Goal: Task Accomplishment & Management: Manage account settings

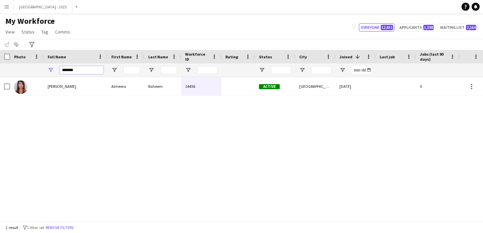
click at [100, 69] on input "*******" at bounding box center [82, 70] width 44 height 8
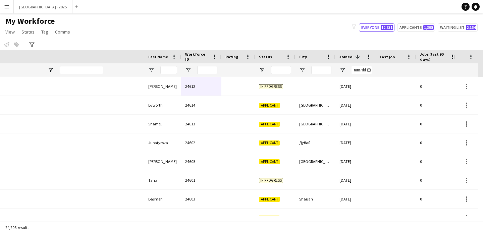
scroll to position [0, 231]
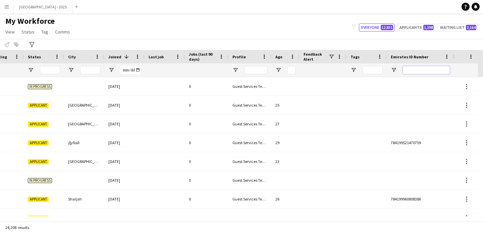
click at [409, 69] on input "Emirates ID Number Filter Input" at bounding box center [426, 70] width 47 height 8
paste input "*******"
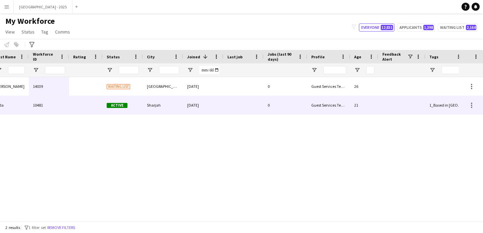
scroll to position [0, 0]
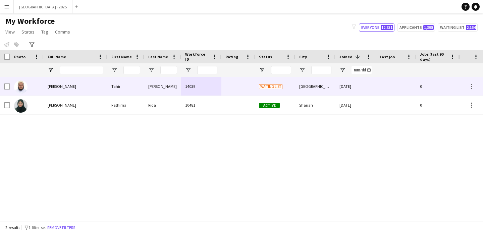
type input "*******"
click at [217, 91] on div "14039" at bounding box center [201, 86] width 40 height 18
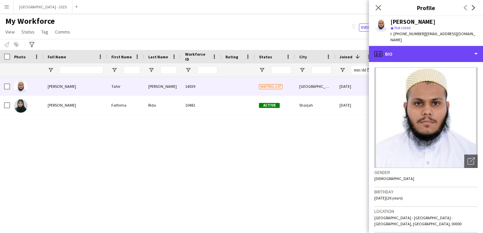
click at [425, 53] on div "profile Bio" at bounding box center [426, 54] width 114 height 16
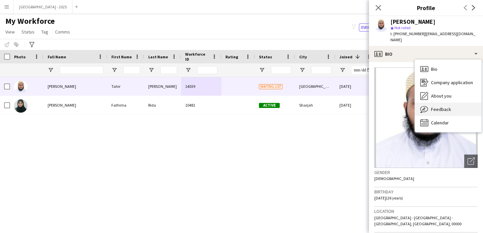
click at [430, 103] on div "Feedback Feedback" at bounding box center [448, 109] width 66 height 13
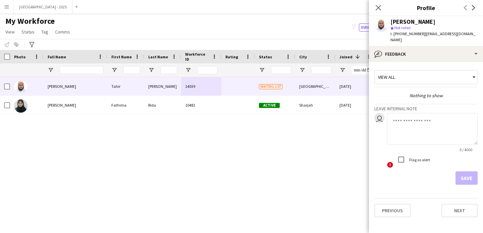
click at [416, 113] on textarea at bounding box center [432, 129] width 90 height 32
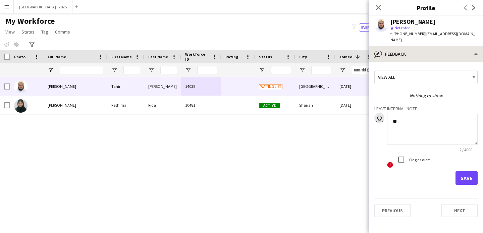
type textarea "*"
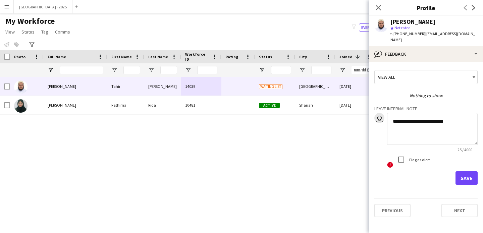
type textarea "**********"
click at [417, 157] on label "Flag as alert" at bounding box center [419, 159] width 22 height 5
click at [467, 171] on button "Save" at bounding box center [466, 177] width 22 height 13
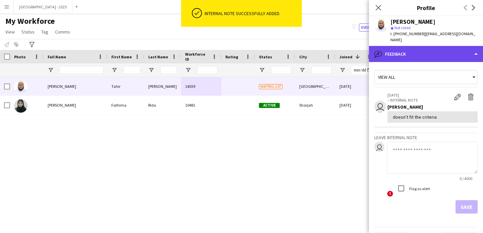
click at [411, 47] on div "bubble-pencil Feedback" at bounding box center [426, 54] width 114 height 16
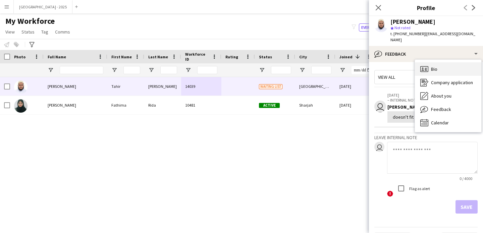
click at [443, 66] on div "Bio Bio" at bounding box center [448, 68] width 66 height 13
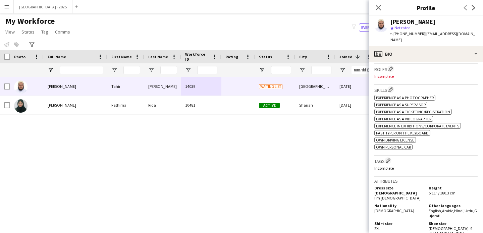
scroll to position [117, 0]
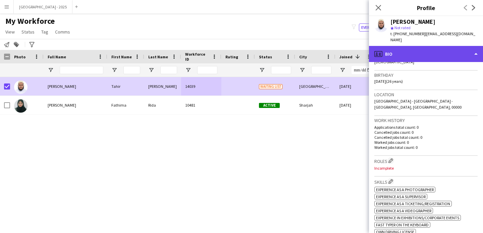
click at [387, 54] on div "profile Bio" at bounding box center [426, 54] width 114 height 16
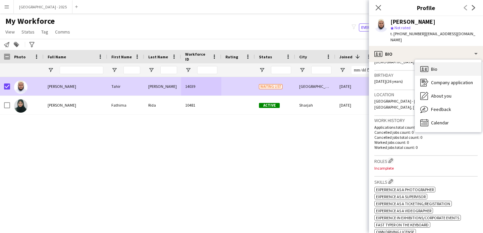
click at [442, 68] on div "Bio Bio" at bounding box center [448, 68] width 66 height 13
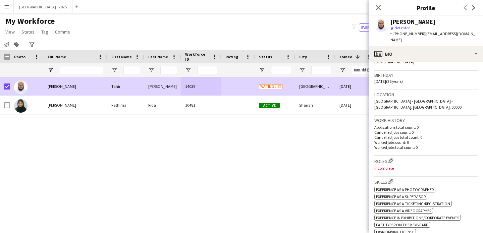
click at [402, 34] on span "t. [PHONE_NUMBER]" at bounding box center [407, 33] width 35 height 5
click at [415, 57] on div "Gender [DEMOGRAPHIC_DATA]" at bounding box center [425, 60] width 103 height 19
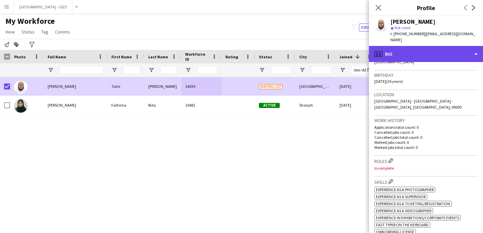
click at [415, 50] on div "profile Bio" at bounding box center [426, 54] width 114 height 16
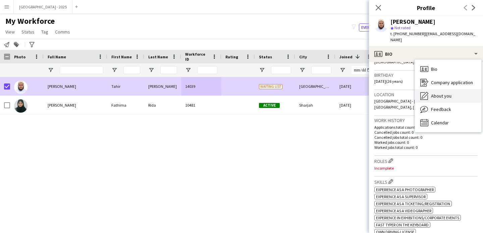
click at [443, 95] on div "About you About you" at bounding box center [448, 95] width 66 height 13
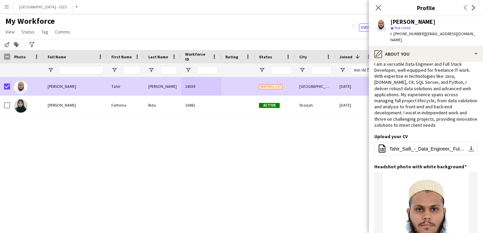
scroll to position [0, 0]
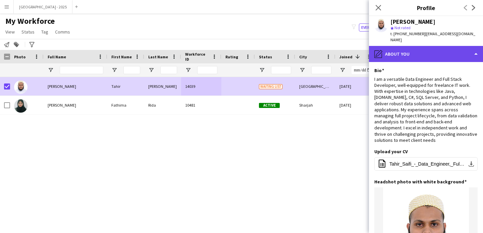
click at [420, 51] on div "pencil4 About you" at bounding box center [426, 54] width 114 height 16
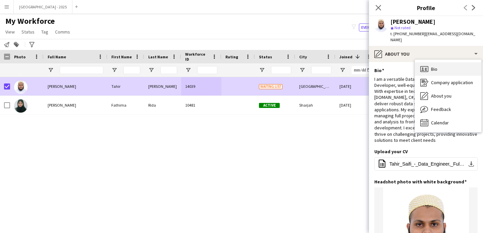
click at [437, 66] on span "Bio" at bounding box center [434, 69] width 6 height 6
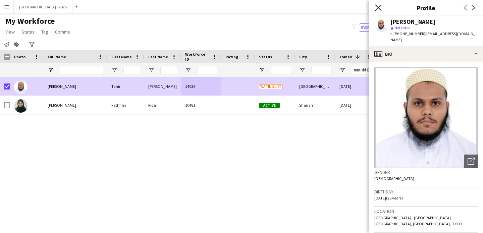
click at [378, 8] on icon at bounding box center [378, 7] width 6 height 6
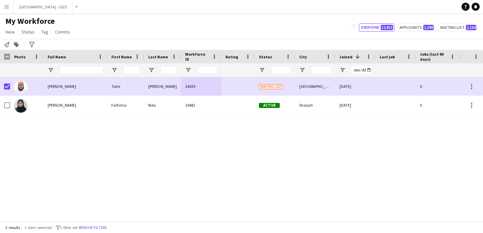
click at [31, 22] on span "My Workforce" at bounding box center [29, 21] width 49 height 10
click at [28, 29] on span "Status" at bounding box center [27, 32] width 13 height 6
click at [31, 40] on link "Edit" at bounding box center [42, 46] width 47 height 14
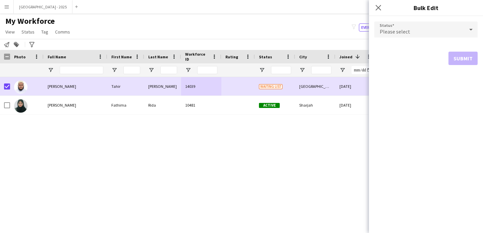
click at [397, 19] on form "Status Please select Submit" at bounding box center [425, 43] width 103 height 54
click at [397, 24] on div "Please select" at bounding box center [419, 29] width 90 height 16
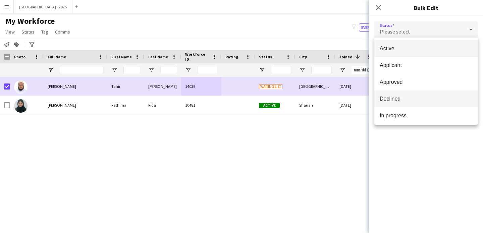
click at [399, 92] on mat-option "Declined" at bounding box center [425, 98] width 103 height 17
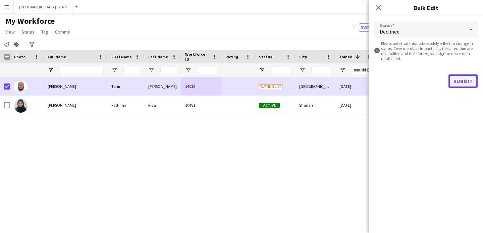
click at [455, 83] on button "Submit" at bounding box center [462, 80] width 29 height 13
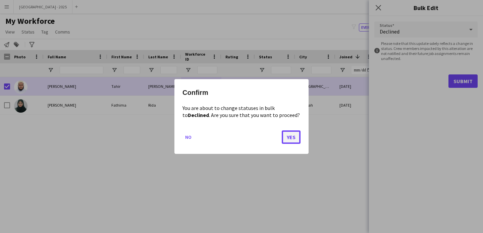
click at [289, 137] on button "Yes" at bounding box center [291, 136] width 19 height 13
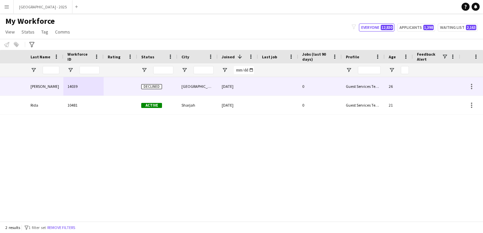
scroll to position [0, 226]
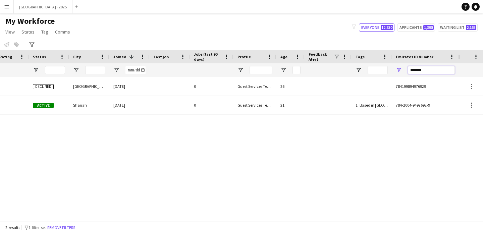
click at [437, 73] on input "*******" at bounding box center [431, 70] width 47 height 8
paste input "Emirates ID Number Filter Input"
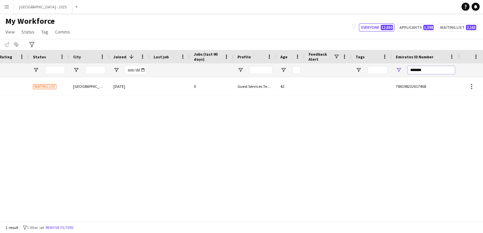
type input "*******"
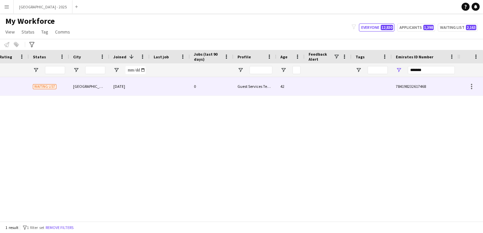
click at [272, 91] on div "Guest Services Team" at bounding box center [254, 86] width 43 height 18
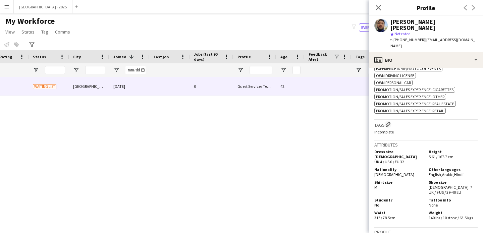
scroll to position [324, 0]
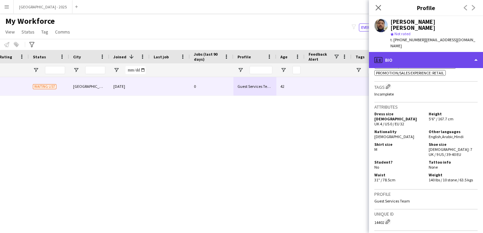
click at [418, 52] on div "profile Bio" at bounding box center [426, 60] width 114 height 16
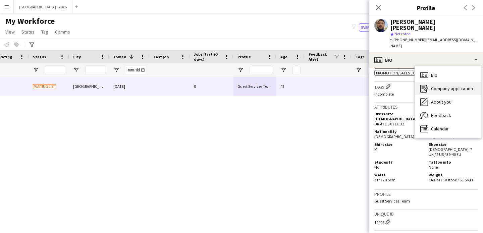
click at [434, 82] on div "Company application Company application" at bounding box center [448, 88] width 66 height 13
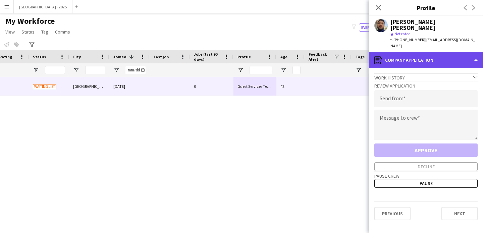
click at [404, 52] on div "register Company application" at bounding box center [426, 60] width 114 height 16
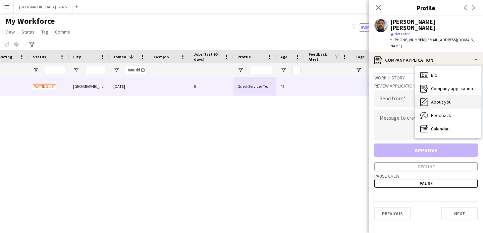
click at [434, 95] on div "About you About you" at bounding box center [448, 101] width 66 height 13
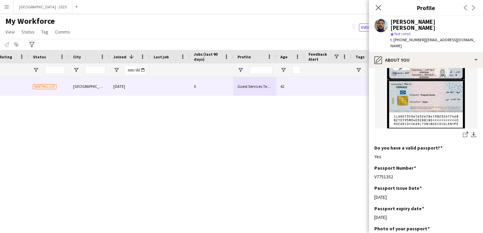
scroll to position [547, 0]
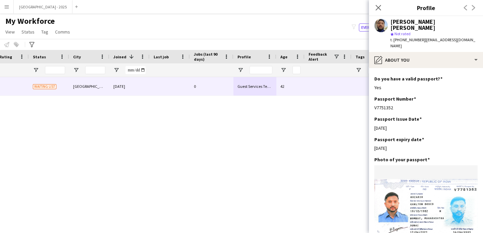
click at [421, 37] on span "| [EMAIL_ADDRESS][DOMAIN_NAME]" at bounding box center [432, 42] width 85 height 11
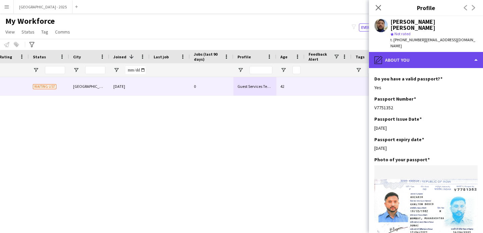
click at [419, 52] on div "pencil4 About you" at bounding box center [426, 60] width 114 height 16
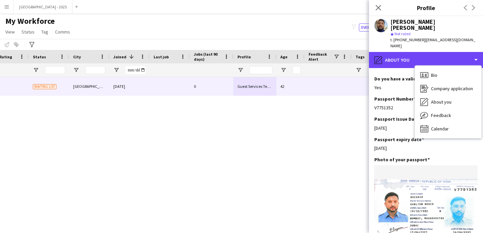
click at [433, 53] on div "pencil4 About you" at bounding box center [426, 60] width 114 height 16
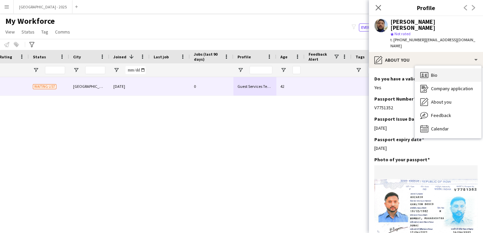
click at [437, 68] on div "Bio Bio" at bounding box center [448, 74] width 66 height 13
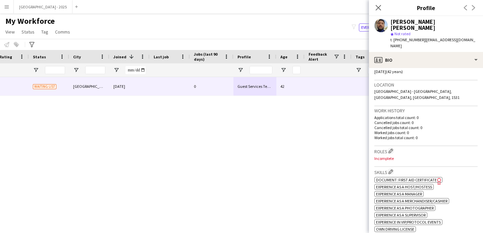
scroll to position [146, 0]
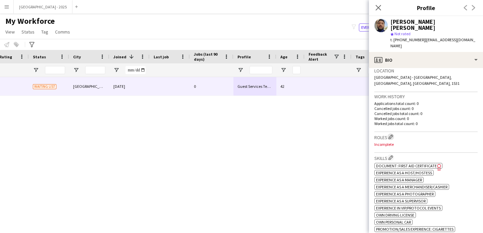
click at [392, 134] on app-icon "Edit crew company roles" at bounding box center [390, 136] width 5 height 5
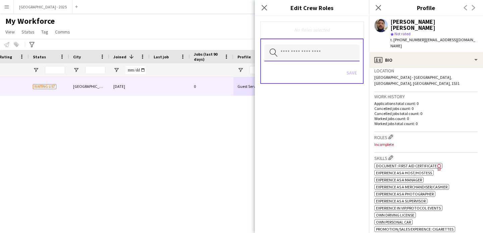
click at [303, 57] on input "text" at bounding box center [311, 53] width 95 height 17
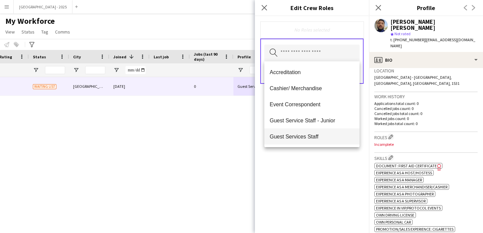
click at [303, 136] on span "Guest Services Staff" at bounding box center [311, 136] width 84 height 6
click at [307, 167] on div "Guest Services Staff Remove Search by role type Save" at bounding box center [312, 124] width 114 height 217
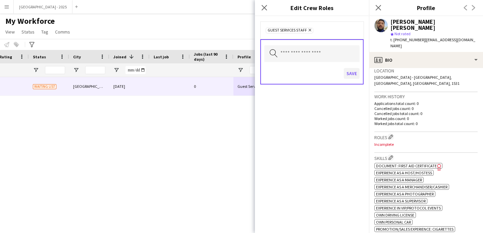
click at [341, 70] on div "Save" at bounding box center [311, 74] width 95 height 19
click at [344, 71] on div "Save" at bounding box center [311, 74] width 95 height 19
click at [344, 72] on button "Save" at bounding box center [352, 73] width 16 height 11
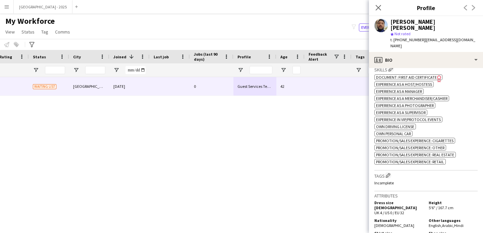
scroll to position [356, 0]
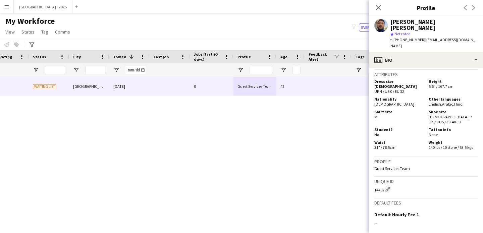
click at [389, 177] on div "Unique ID 14402 Edit crew unique ID" at bounding box center [425, 187] width 103 height 21
click at [388, 187] on app-icon "Edit crew unique ID" at bounding box center [387, 189] width 5 height 5
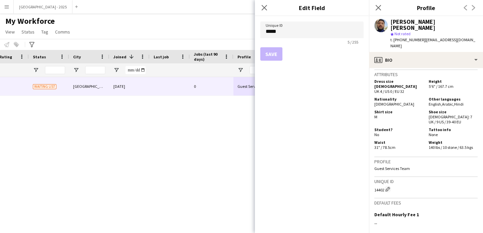
click at [324, 39] on app-form-group "Unique ID ***** 5 / 255" at bounding box center [311, 32] width 103 height 23
click at [323, 32] on input "*****" at bounding box center [311, 29] width 103 height 17
click at [263, 6] on icon "Close pop-in" at bounding box center [264, 7] width 6 height 6
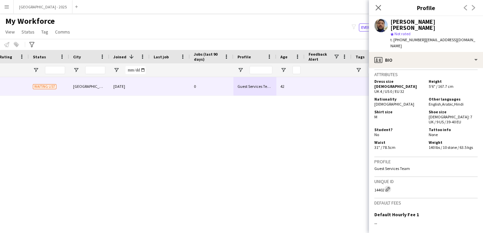
click at [387, 187] on app-icon "Edit crew unique ID" at bounding box center [387, 189] width 5 height 5
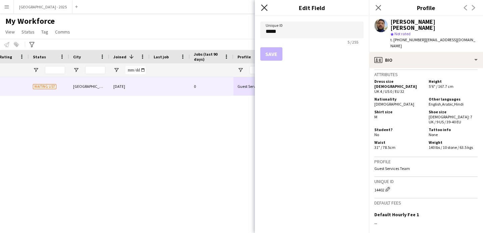
click at [261, 7] on icon "Close pop-in" at bounding box center [264, 7] width 6 height 6
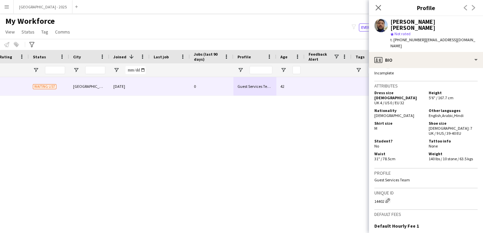
scroll to position [202, 0]
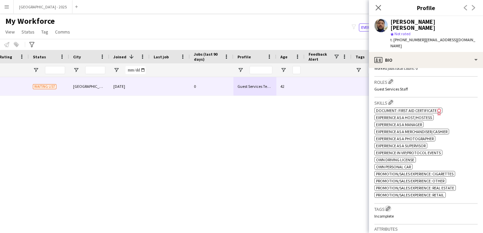
click at [390, 206] on app-icon "Edit crew company tags" at bounding box center [387, 208] width 5 height 5
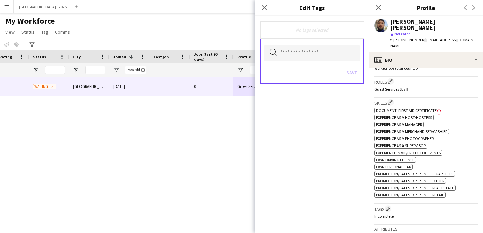
click at [309, 33] on div "No tags selected" at bounding box center [311, 29] width 103 height 17
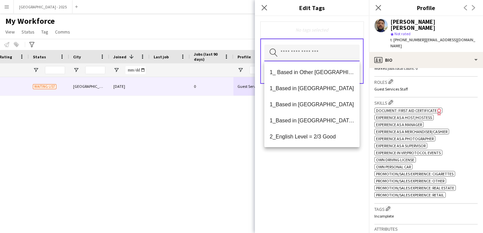
click at [309, 48] on input "text" at bounding box center [311, 53] width 95 height 17
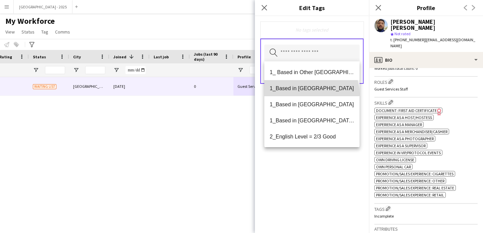
click at [311, 94] on mat-option "1_Based in [GEOGRAPHIC_DATA]" at bounding box center [311, 88] width 95 height 16
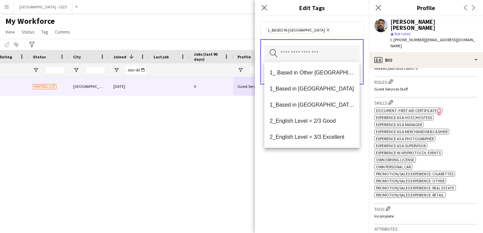
click at [325, 30] on icon "Remove" at bounding box center [327, 30] width 4 height 4
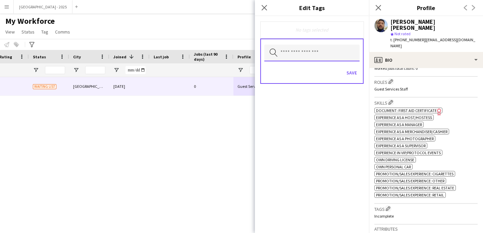
click at [304, 46] on input "text" at bounding box center [311, 53] width 95 height 17
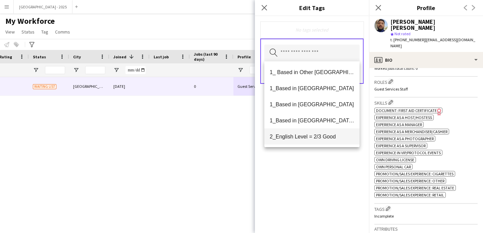
click at [320, 139] on span "2_English Level = 2/3 Good" at bounding box center [311, 136] width 84 height 6
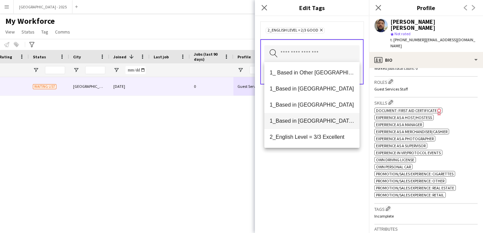
click at [313, 127] on mat-option "1_Based in [GEOGRAPHIC_DATA]/[GEOGRAPHIC_DATA]/Ajman" at bounding box center [311, 121] width 95 height 16
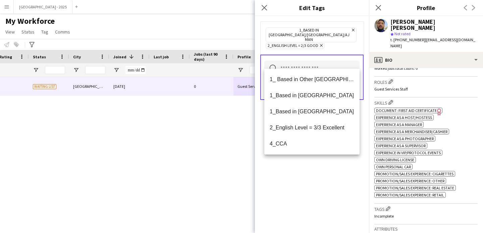
click at [311, 165] on div "1_Based in [GEOGRAPHIC_DATA]/[GEOGRAPHIC_DATA]/Ajman Remove 2_English Level = 2…" at bounding box center [312, 124] width 114 height 217
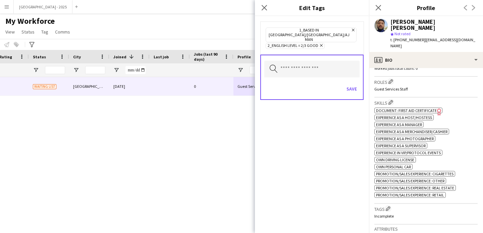
click at [355, 80] on div "Save" at bounding box center [311, 89] width 95 height 19
click at [353, 83] on button "Save" at bounding box center [352, 88] width 16 height 11
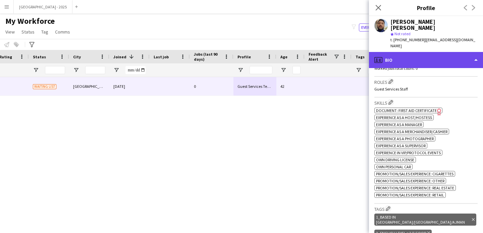
click at [391, 53] on div "profile Bio" at bounding box center [426, 60] width 114 height 16
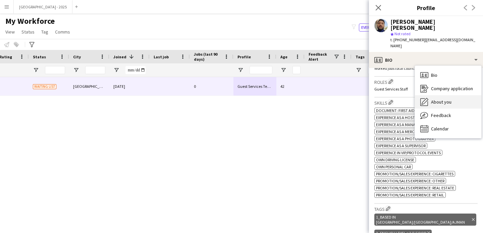
click at [427, 98] on icon at bounding box center [424, 101] width 7 height 7
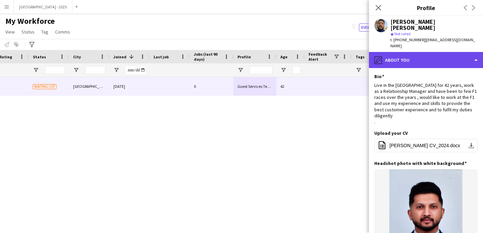
click at [405, 53] on div "pencil4 About you" at bounding box center [426, 60] width 114 height 16
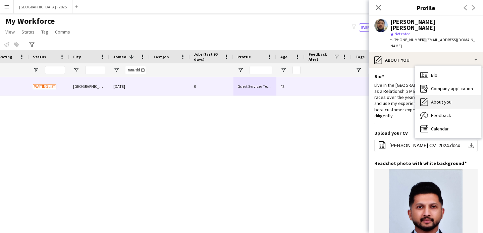
click at [440, 95] on div "About you About you" at bounding box center [448, 101] width 66 height 13
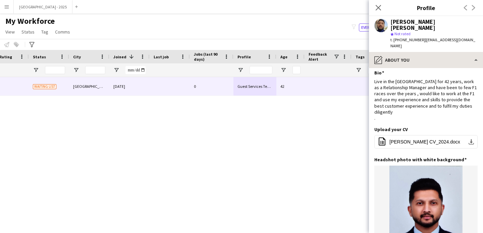
scroll to position [9, 0]
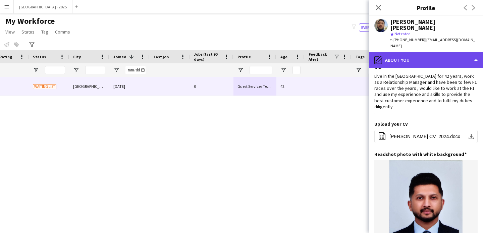
click at [413, 52] on div "pencil4 About you" at bounding box center [426, 60] width 114 height 16
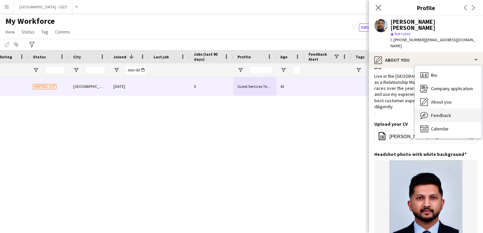
click at [446, 112] on span "Feedback" at bounding box center [441, 115] width 20 height 6
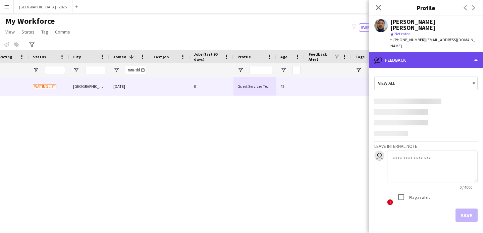
click at [427, 52] on div "bubble-pencil Feedback" at bounding box center [426, 60] width 114 height 16
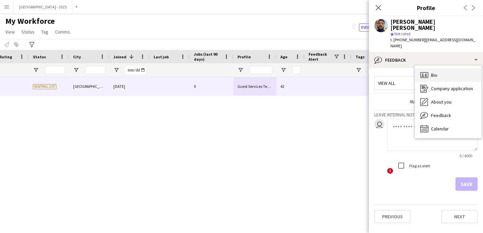
click at [445, 68] on div "Bio Bio" at bounding box center [448, 74] width 66 height 13
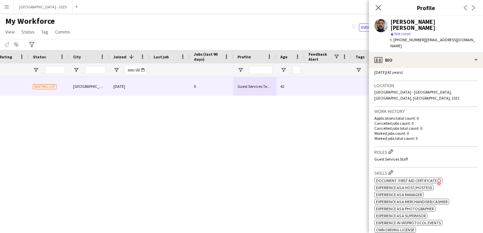
scroll to position [0, 0]
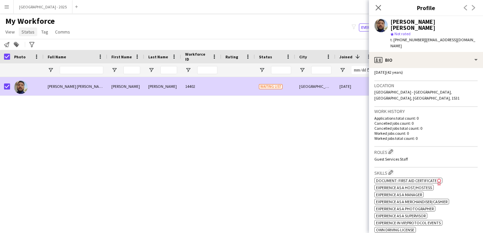
click at [24, 32] on span "Status" at bounding box center [27, 32] width 13 height 6
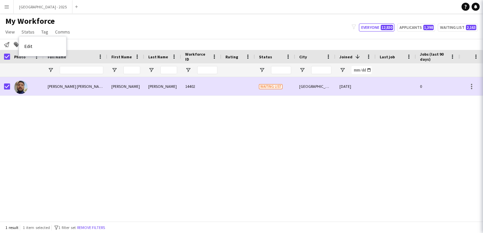
click at [34, 44] on link "Edit" at bounding box center [42, 46] width 47 height 14
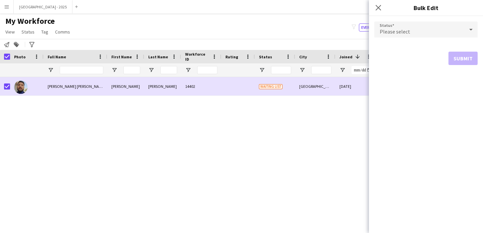
click at [434, 23] on div "Please select" at bounding box center [419, 29] width 90 height 16
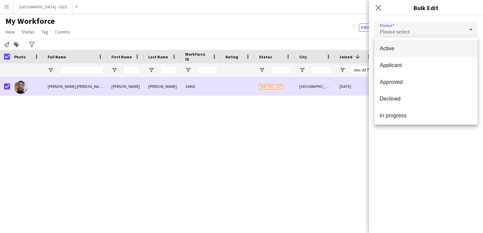
click at [410, 49] on span "Active" at bounding box center [425, 48] width 93 height 6
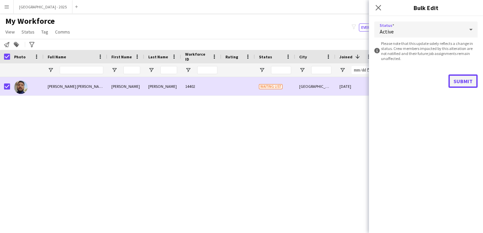
click at [468, 79] on button "Submit" at bounding box center [462, 80] width 29 height 13
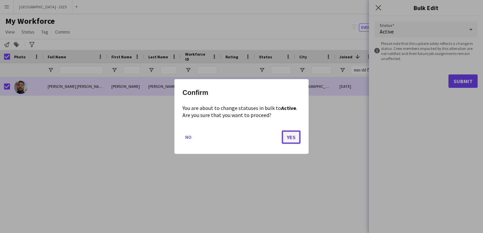
click at [299, 132] on button "Yes" at bounding box center [291, 136] width 19 height 13
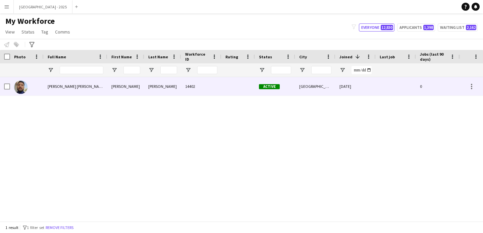
click at [258, 85] on div "Active" at bounding box center [275, 86] width 40 height 18
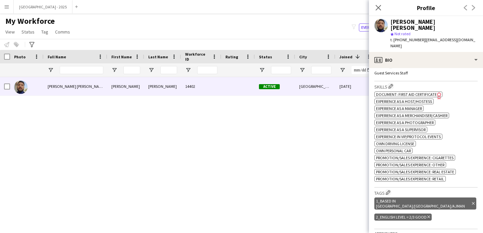
scroll to position [246, 0]
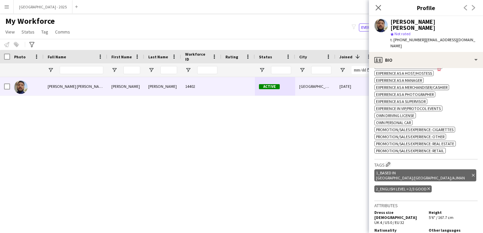
click at [472, 173] on icon "Delete tag" at bounding box center [473, 175] width 3 height 4
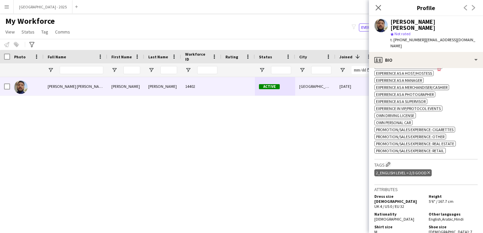
click at [424, 169] on div "2_English Level = 2/3 Good Delete tag" at bounding box center [402, 172] width 57 height 7
click at [427, 171] on icon "Delete tag" at bounding box center [428, 173] width 3 height 4
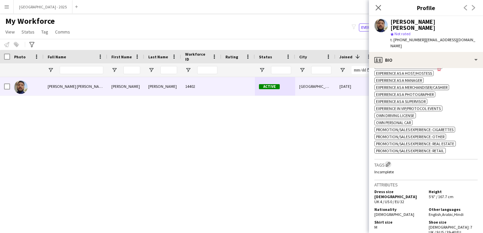
click at [386, 162] on app-icon "Edit crew company tags" at bounding box center [387, 164] width 5 height 5
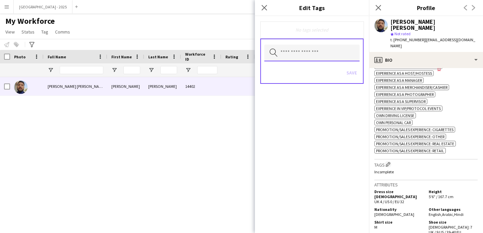
click at [325, 59] on input "text" at bounding box center [311, 53] width 95 height 17
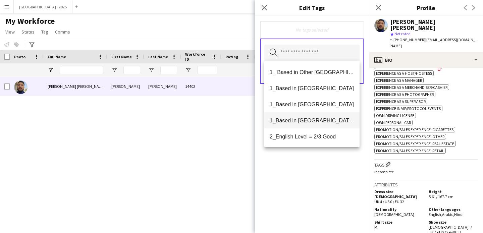
click at [317, 117] on span "1_Based in [GEOGRAPHIC_DATA]/[GEOGRAPHIC_DATA]/Ajman" at bounding box center [311, 120] width 84 height 6
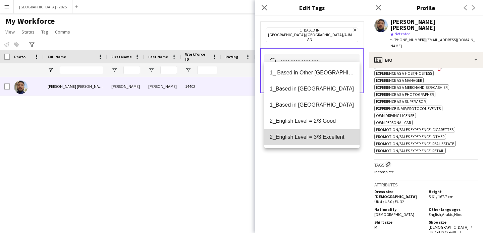
click at [321, 135] on span "2_English Level = 3/3 Excellent" at bounding box center [311, 137] width 84 height 6
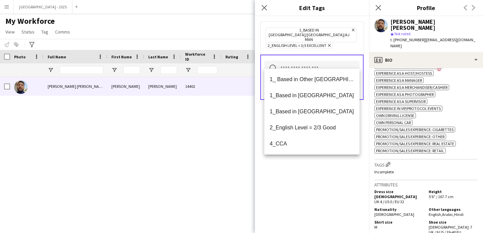
click at [323, 164] on div "1_Based in [GEOGRAPHIC_DATA]/[GEOGRAPHIC_DATA]/Ajman Remove 2_English Level = 3…" at bounding box center [312, 124] width 114 height 217
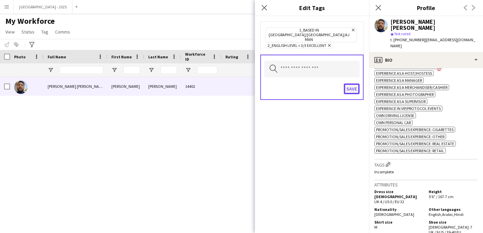
click at [352, 85] on button "Save" at bounding box center [352, 88] width 16 height 11
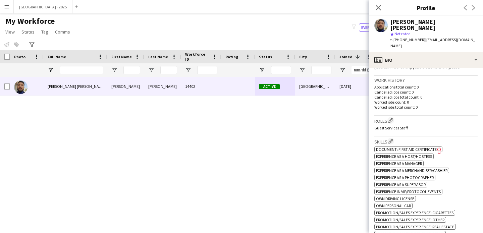
scroll to position [107, 0]
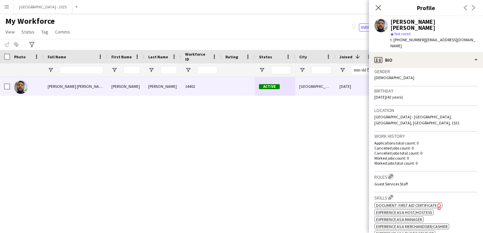
click at [392, 174] on app-icon "Edit crew company roles" at bounding box center [390, 176] width 5 height 5
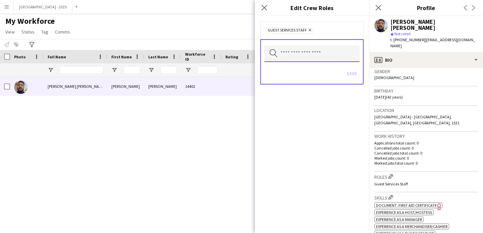
click at [325, 54] on input "text" at bounding box center [311, 53] width 95 height 17
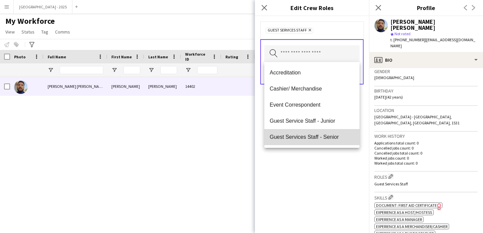
click at [322, 131] on mat-option "Guest Services Staff - Senior" at bounding box center [311, 137] width 95 height 16
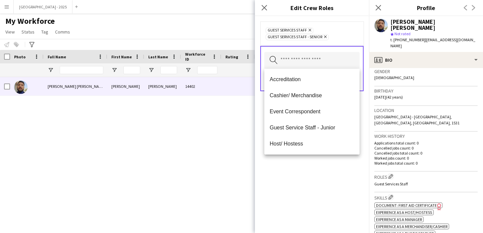
drag, startPoint x: 328, startPoint y: 157, endPoint x: 345, endPoint y: 115, distance: 45.1
click at [328, 157] on div "Guest Services Staff Remove Guest Services Staff - Senior Remove Search by role…" at bounding box center [312, 124] width 114 height 217
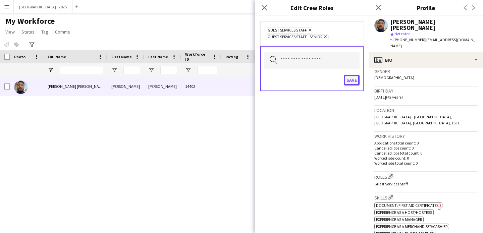
click at [356, 75] on button "Save" at bounding box center [352, 80] width 16 height 11
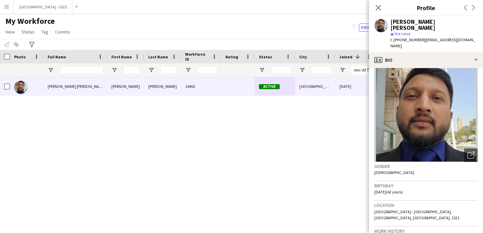
scroll to position [0, 0]
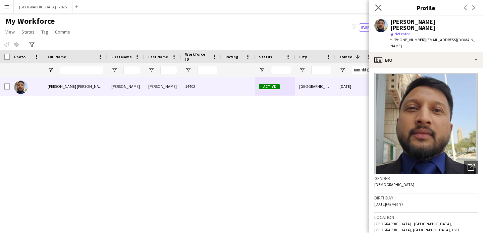
click at [378, 11] on app-icon "Close pop-in" at bounding box center [378, 8] width 10 height 10
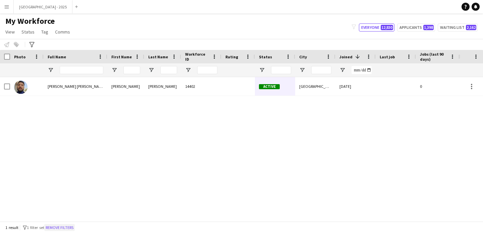
click at [71, 226] on button "Remove filters" at bounding box center [59, 227] width 31 height 7
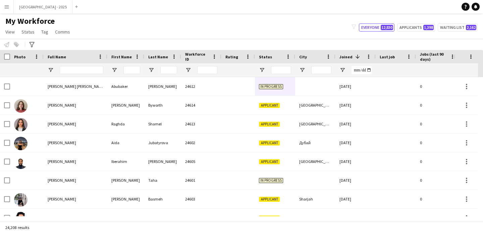
scroll to position [0, 231]
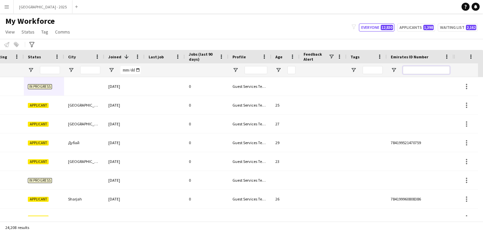
click at [404, 70] on input "Emirates ID Number Filter Input" at bounding box center [426, 70] width 47 height 8
paste input "*******"
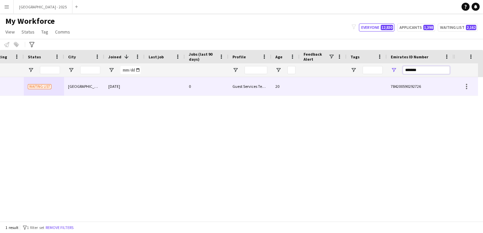
type input "*******"
click at [137, 86] on div "[DATE]" at bounding box center [124, 86] width 40 height 18
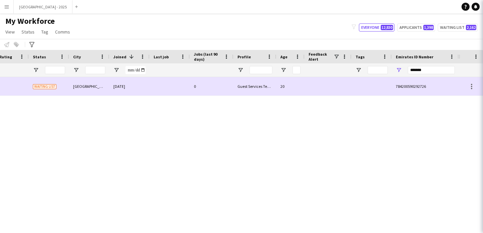
scroll to position [0, 226]
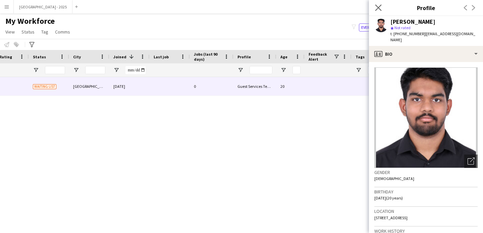
click at [381, 9] on app-icon "Close pop-in" at bounding box center [378, 8] width 10 height 10
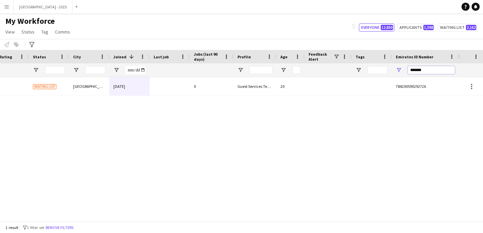
click at [442, 71] on input "*******" at bounding box center [431, 70] width 47 height 8
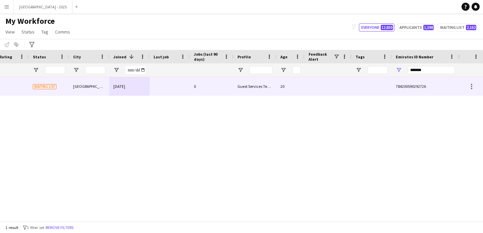
click at [299, 86] on div "20" at bounding box center [290, 86] width 28 height 18
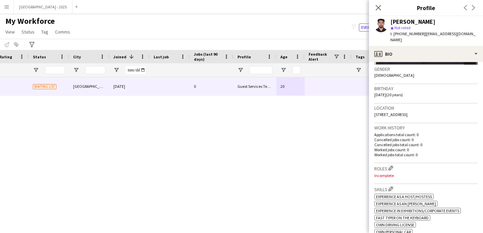
scroll to position [131, 0]
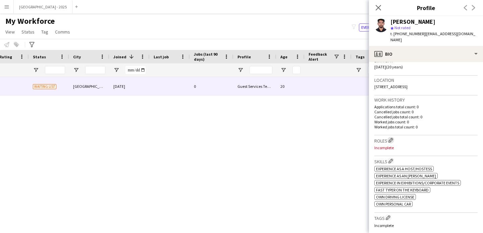
click at [392, 138] on app-icon "Edit crew company roles" at bounding box center [390, 140] width 5 height 5
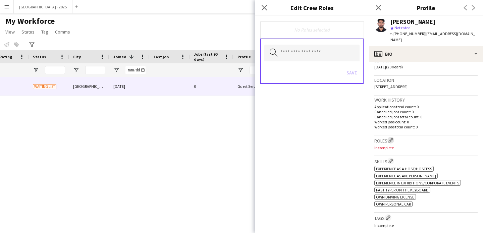
click at [392, 138] on app-icon "Edit crew company roles" at bounding box center [390, 140] width 5 height 5
click at [319, 45] on input "text" at bounding box center [311, 53] width 95 height 17
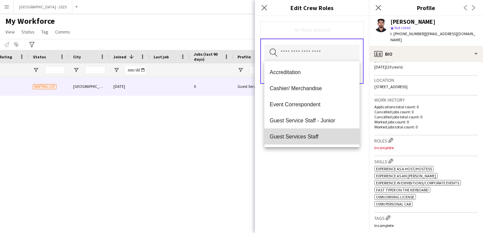
click at [322, 132] on mat-option "Guest Services Staff" at bounding box center [311, 136] width 95 height 16
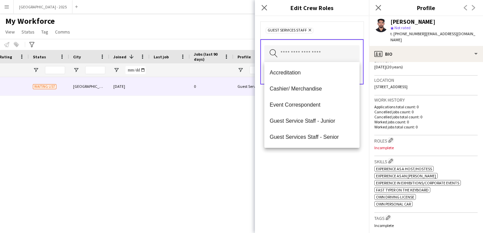
click at [327, 170] on div "Guest Services Staff Remove Search by role type Save" at bounding box center [312, 124] width 114 height 217
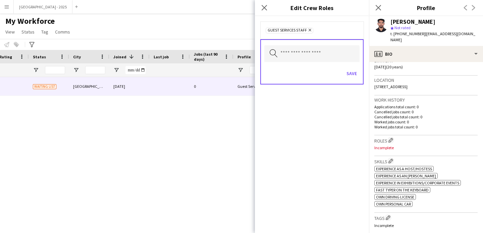
click at [353, 83] on div "Save" at bounding box center [311, 74] width 95 height 19
click at [353, 78] on button "Save" at bounding box center [352, 73] width 16 height 11
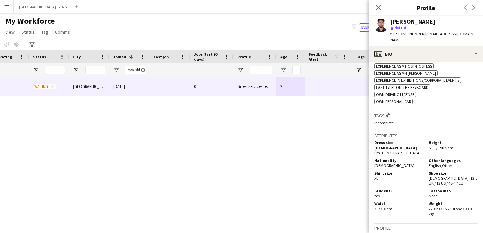
scroll to position [268, 0]
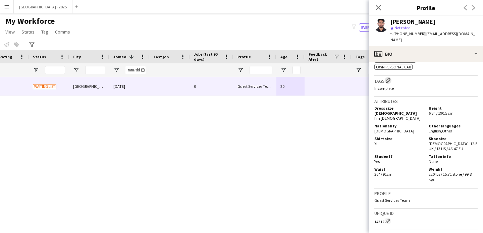
click at [388, 78] on app-icon "Edit crew company tags" at bounding box center [387, 80] width 5 height 5
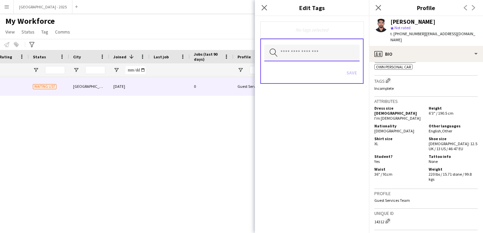
click at [323, 48] on input "text" at bounding box center [311, 53] width 95 height 17
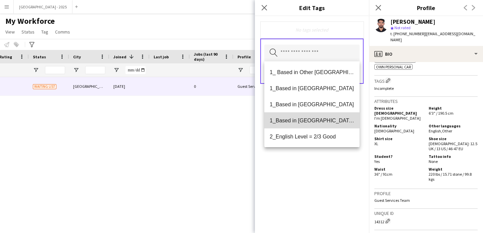
click at [331, 120] on span "1_Based in [GEOGRAPHIC_DATA]/[GEOGRAPHIC_DATA]/Ajman" at bounding box center [311, 120] width 84 height 6
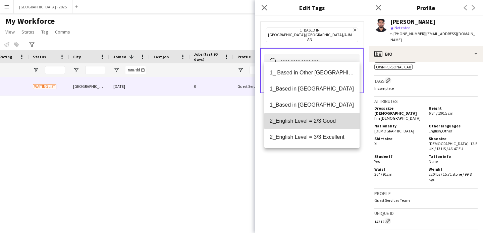
click at [331, 121] on span "2_English Level = 2/3 Good" at bounding box center [311, 121] width 84 height 6
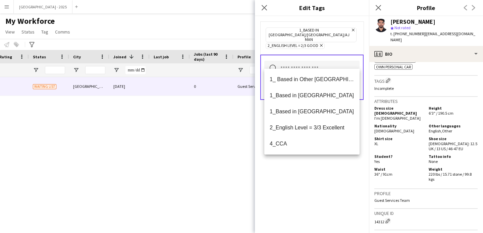
click at [332, 170] on div "1_Based in [GEOGRAPHIC_DATA]/[GEOGRAPHIC_DATA]/Ajman Remove 2_English Level = 2…" at bounding box center [312, 124] width 114 height 217
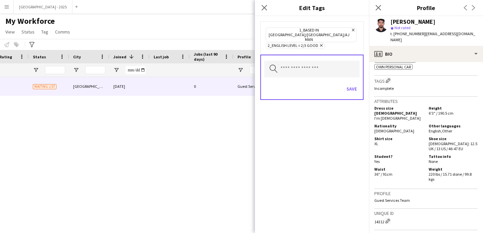
click at [362, 85] on div "Search by tag name Save" at bounding box center [311, 77] width 103 height 45
click at [358, 83] on button "Save" at bounding box center [352, 88] width 16 height 11
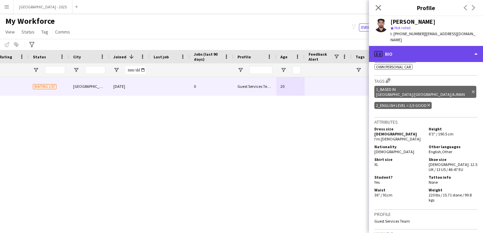
click at [428, 52] on div "profile Bio" at bounding box center [426, 54] width 114 height 16
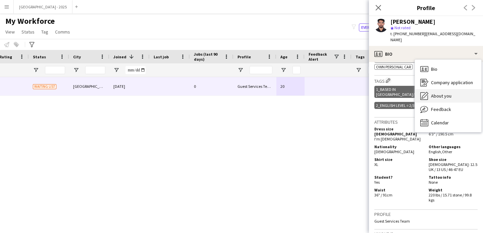
click at [434, 93] on span "About you" at bounding box center [441, 96] width 20 height 6
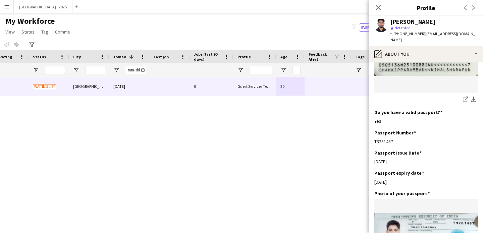
scroll to position [585, 0]
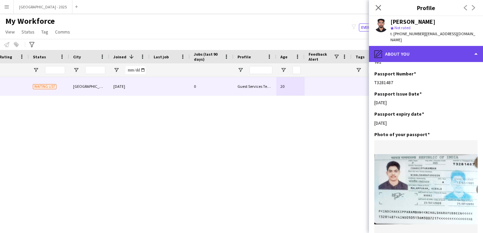
click at [401, 51] on div "pencil4 About you" at bounding box center [426, 54] width 114 height 16
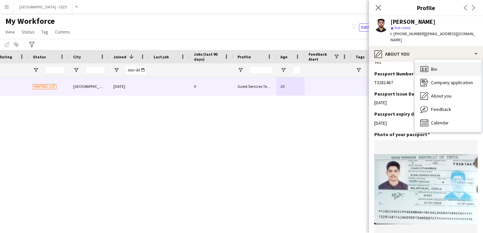
click at [425, 69] on icon at bounding box center [425, 69] width 2 height 0
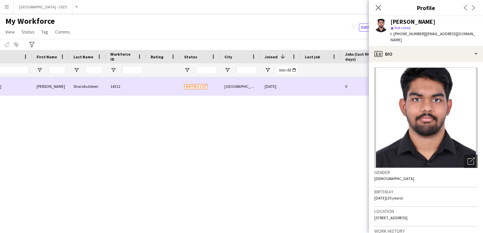
scroll to position [0, 0]
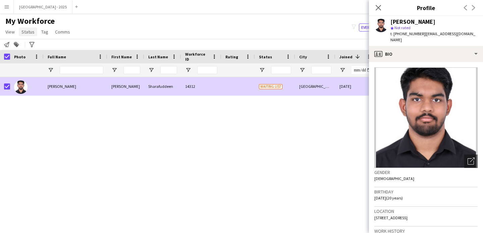
click at [28, 35] on span "Status" at bounding box center [27, 32] width 13 height 6
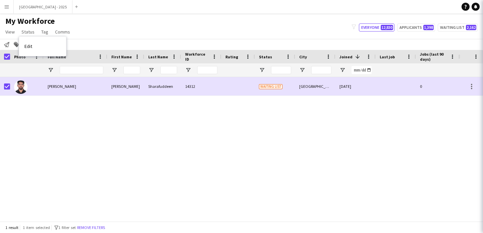
click at [32, 47] on app-workforce-header "My Workforce View Views Default view New view Update view Delete view Edit name…" at bounding box center [241, 33] width 483 height 34
click at [27, 47] on span "Edit" at bounding box center [28, 46] width 8 height 6
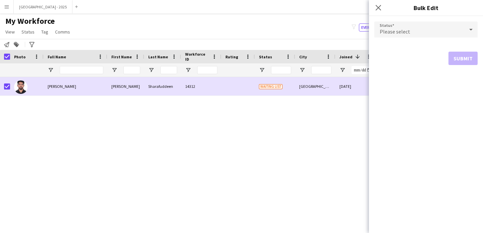
click at [422, 36] on div "Please select" at bounding box center [419, 29] width 90 height 16
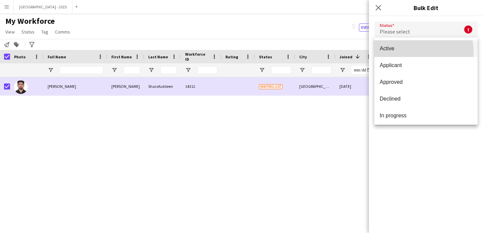
click at [402, 53] on mat-option "Active" at bounding box center [425, 48] width 103 height 17
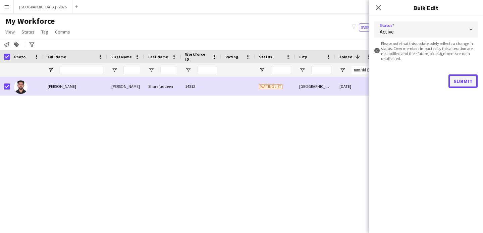
click at [455, 79] on button "Submit" at bounding box center [462, 80] width 29 height 13
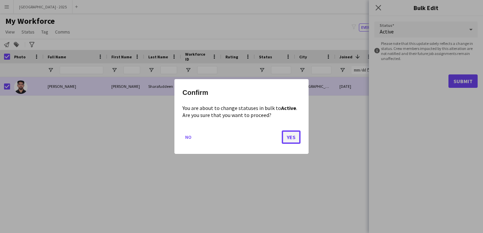
click at [296, 131] on button "Yes" at bounding box center [291, 136] width 19 height 13
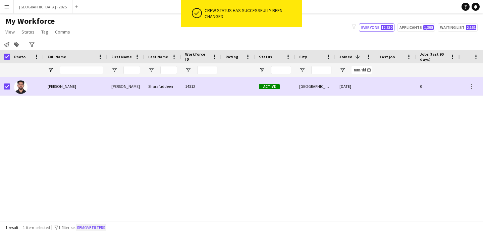
click at [94, 229] on button "Remove filters" at bounding box center [91, 227] width 31 height 7
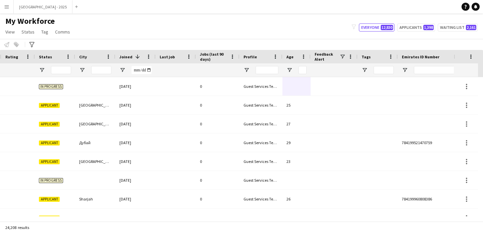
scroll to position [0, 231]
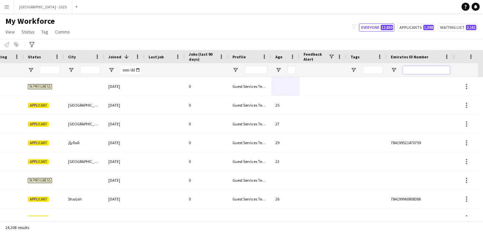
click at [440, 68] on input "Emirates ID Number Filter Input" at bounding box center [426, 70] width 47 height 8
paste input "*******"
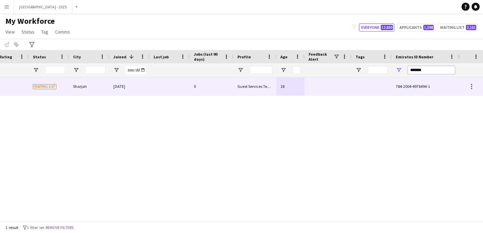
scroll to position [0, 226]
type input "*******"
click at [171, 90] on div at bounding box center [169, 86] width 40 height 18
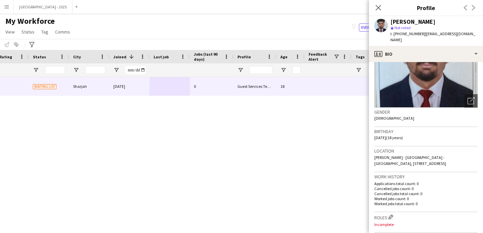
scroll to position [121, 0]
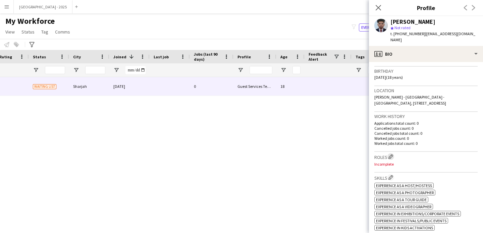
click at [390, 154] on app-icon "Edit crew company roles" at bounding box center [390, 156] width 5 height 5
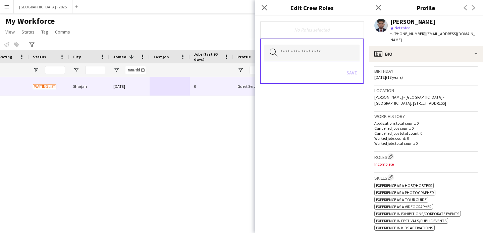
click at [298, 55] on input "text" at bounding box center [311, 53] width 95 height 17
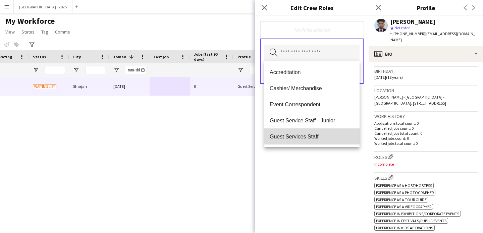
click at [312, 131] on mat-option "Guest Services Staff" at bounding box center [311, 136] width 95 height 16
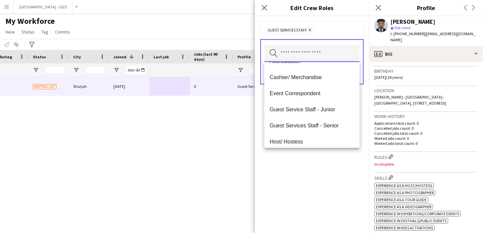
scroll to position [45, 0]
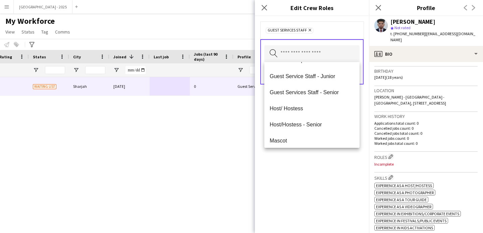
click at [314, 155] on div "Guest Services Staff Remove Search by role type Save" at bounding box center [312, 124] width 114 height 217
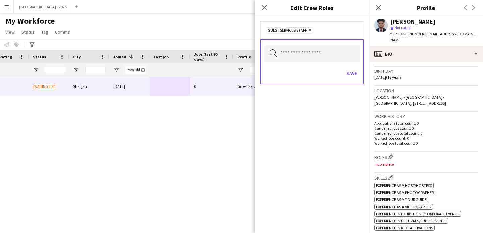
click at [348, 80] on div "Save" at bounding box center [311, 74] width 95 height 19
click at [353, 74] on button "Save" at bounding box center [352, 73] width 16 height 11
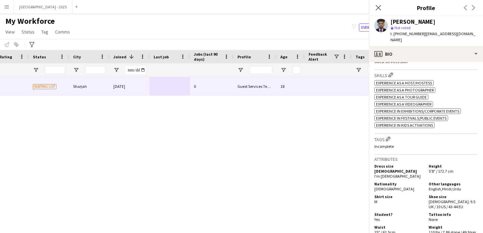
scroll to position [253, 0]
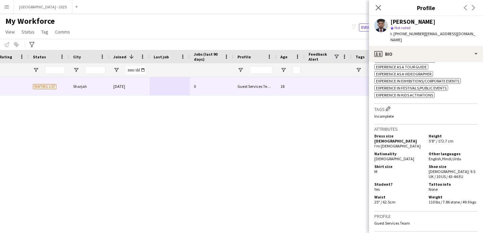
click at [390, 109] on div "Tags Edit crew company tags Incomplete" at bounding box center [425, 114] width 103 height 21
click at [389, 106] on app-icon "Edit crew company tags" at bounding box center [387, 108] width 5 height 5
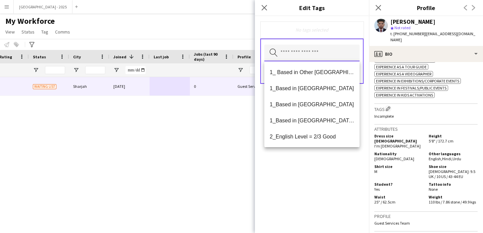
click at [316, 57] on input "text" at bounding box center [311, 53] width 95 height 17
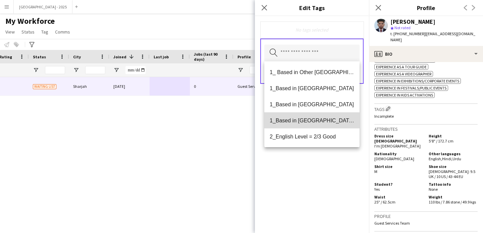
click at [316, 113] on mat-option "1_Based in [GEOGRAPHIC_DATA]/[GEOGRAPHIC_DATA]/Ajman" at bounding box center [311, 120] width 95 height 16
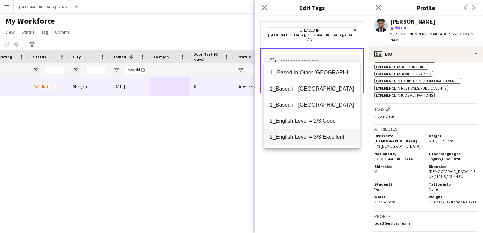
click at [317, 123] on span "2_English Level = 2/3 Good" at bounding box center [311, 121] width 84 height 6
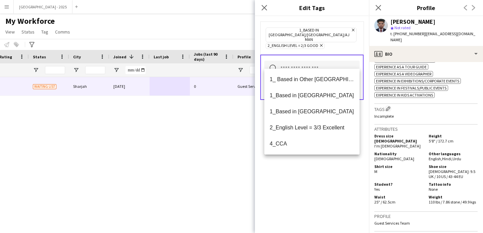
drag, startPoint x: 324, startPoint y: 173, endPoint x: 324, endPoint y: 168, distance: 5.1
click at [324, 172] on div "1_Based in [GEOGRAPHIC_DATA]/[GEOGRAPHIC_DATA]/Ajman Remove 2_English Level = 2…" at bounding box center [312, 124] width 114 height 217
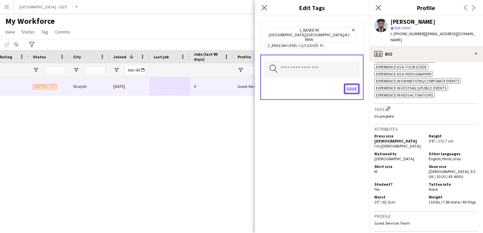
click at [357, 83] on button "Save" at bounding box center [352, 88] width 16 height 11
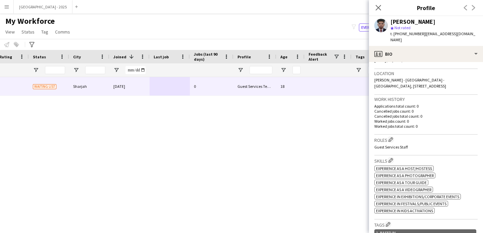
scroll to position [0, 0]
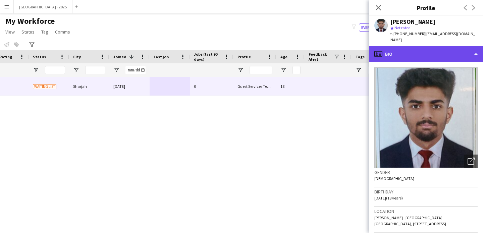
click at [422, 46] on div "profile Bio" at bounding box center [426, 54] width 114 height 16
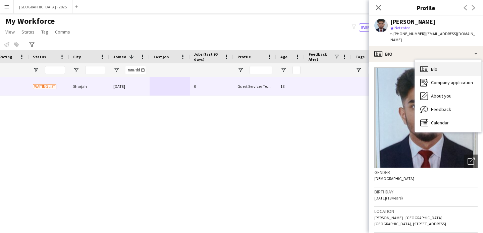
click at [452, 63] on div "Bio Bio" at bounding box center [448, 68] width 66 height 13
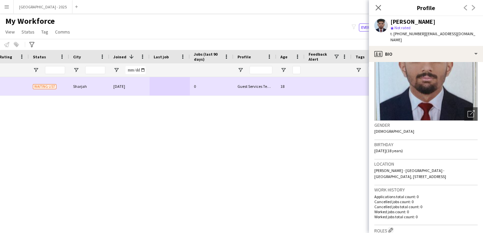
scroll to position [63, 0]
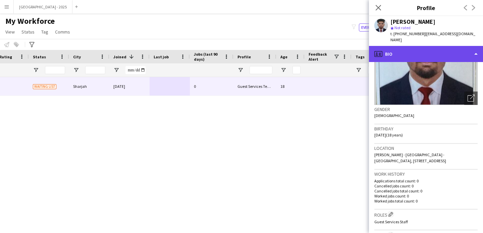
click at [445, 48] on div "profile Bio" at bounding box center [426, 54] width 114 height 16
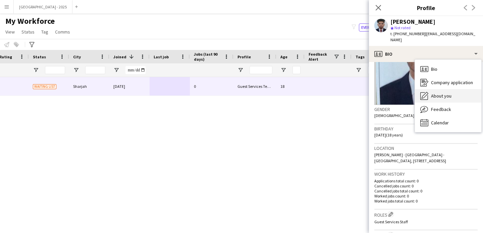
click at [447, 93] on span "About you" at bounding box center [441, 96] width 20 height 6
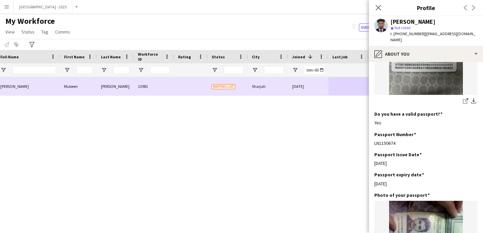
scroll to position [0, 0]
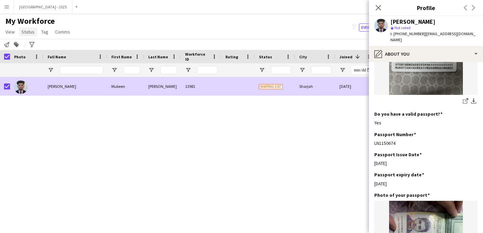
click at [29, 36] on link "Status" at bounding box center [28, 31] width 18 height 9
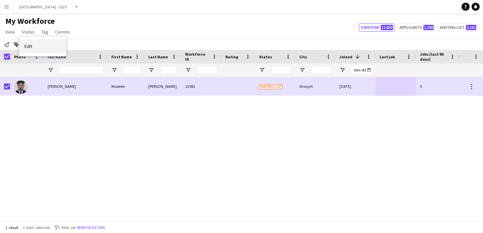
click at [37, 44] on link "Edit" at bounding box center [42, 46] width 47 height 14
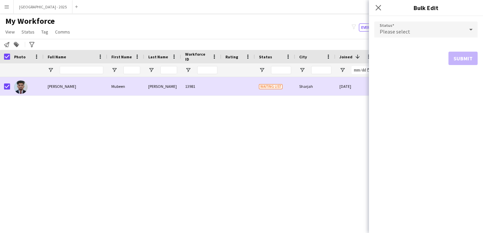
click at [425, 25] on div "Please select" at bounding box center [419, 29] width 90 height 16
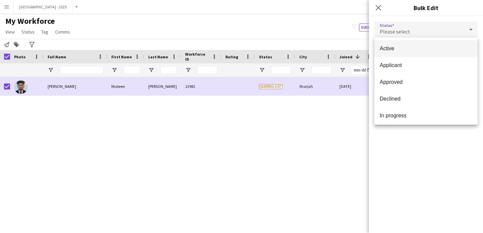
click at [421, 47] on span "Active" at bounding box center [425, 48] width 93 height 6
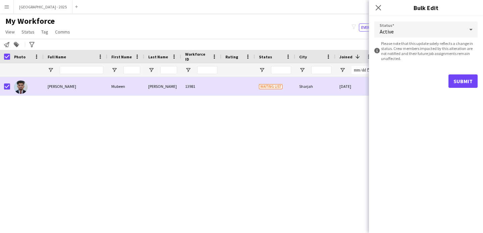
click at [459, 72] on form "Status Active information-circle Please note that this update solely reflects a…" at bounding box center [425, 54] width 103 height 77
click at [458, 75] on button "Submit" at bounding box center [462, 80] width 29 height 13
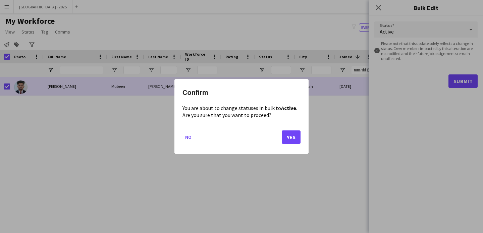
click at [288, 129] on mat-dialog-actions "No Yes" at bounding box center [241, 139] width 118 height 28
click at [291, 134] on button "Yes" at bounding box center [291, 136] width 19 height 13
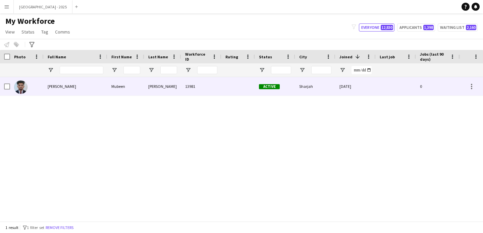
click at [41, 87] on div at bounding box center [27, 86] width 34 height 18
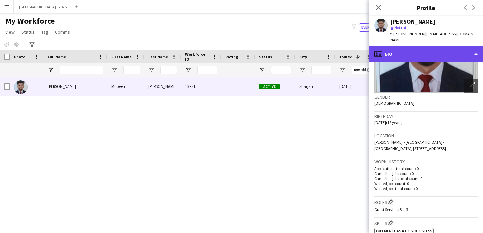
click at [415, 47] on div "profile Bio" at bounding box center [426, 54] width 114 height 16
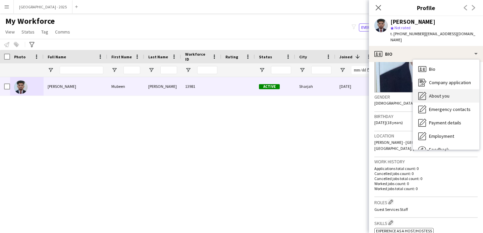
click at [453, 89] on div "About you About you" at bounding box center [446, 95] width 66 height 13
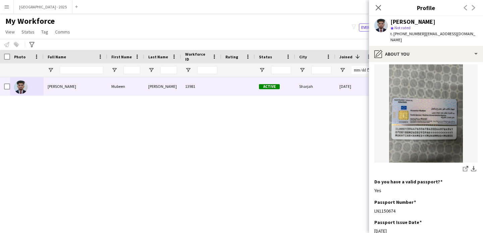
drag, startPoint x: 378, startPoint y: 10, endPoint x: 0, endPoint y: 121, distance: 394.3
click at [378, 10] on icon "Close pop-in" at bounding box center [377, 7] width 5 height 5
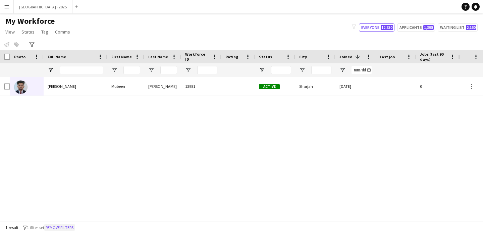
click at [61, 227] on button "Remove filters" at bounding box center [59, 227] width 31 height 7
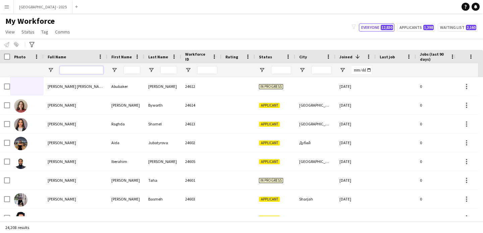
click at [91, 71] on input "Full Name Filter Input" at bounding box center [82, 70] width 44 height 8
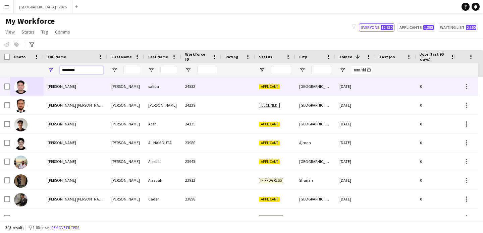
type input "********"
drag, startPoint x: 83, startPoint y: 87, endPoint x: 136, endPoint y: 95, distance: 52.9
click at [83, 87] on div "[PERSON_NAME]" at bounding box center [76, 86] width 64 height 18
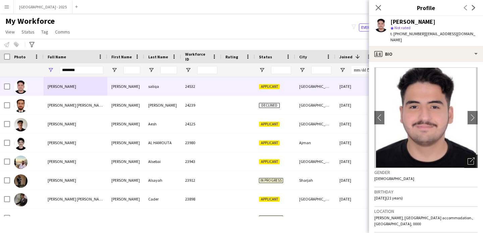
click at [469, 163] on icon "Open photos pop-in" at bounding box center [470, 161] width 7 height 7
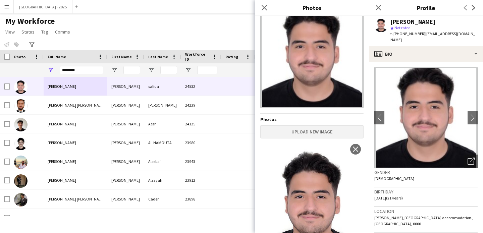
scroll to position [58, 0]
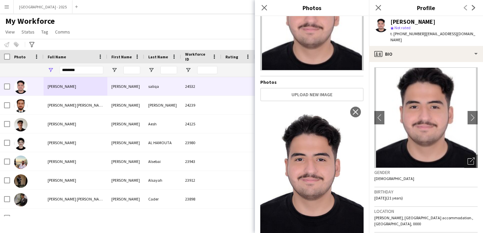
click at [395, 22] on div "[PERSON_NAME]" at bounding box center [412, 22] width 45 height 6
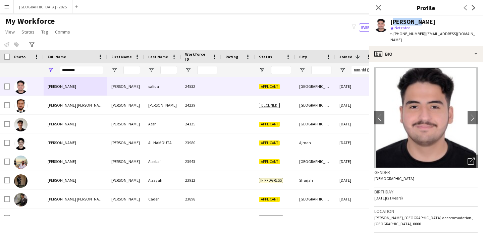
click at [395, 22] on div "[PERSON_NAME]" at bounding box center [412, 22] width 45 height 6
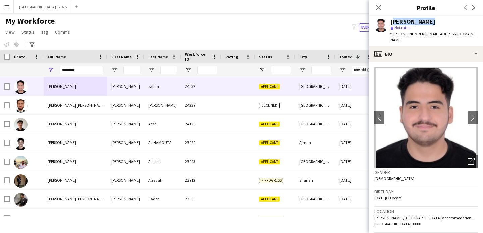
drag, startPoint x: 395, startPoint y: 22, endPoint x: 446, endPoint y: 22, distance: 50.9
click at [445, 22] on div "[PERSON_NAME]" at bounding box center [433, 22] width 87 height 6
copy div "[PERSON_NAME]"
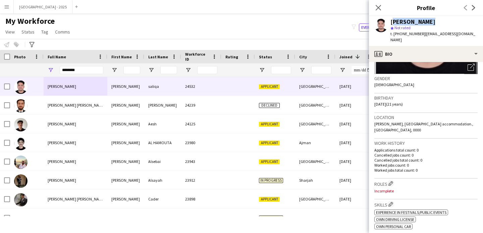
scroll to position [0, 0]
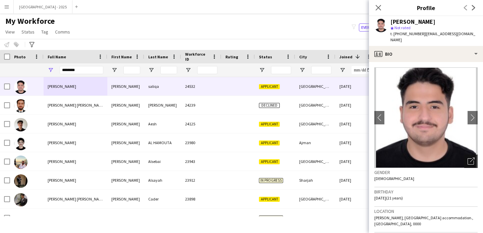
click at [468, 160] on icon "Open photos pop-in" at bounding box center [470, 161] width 7 height 7
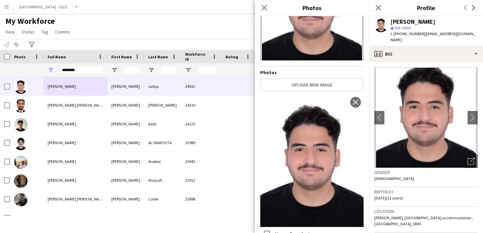
scroll to position [67, 0]
click at [269, 8] on div "Close pop-in" at bounding box center [264, 7] width 19 height 15
click at [267, 8] on app-icon "Close pop-in" at bounding box center [264, 8] width 10 height 10
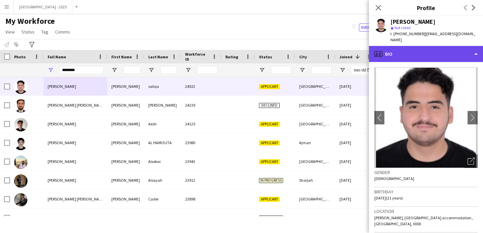
click at [406, 46] on div "profile Bio" at bounding box center [426, 54] width 114 height 16
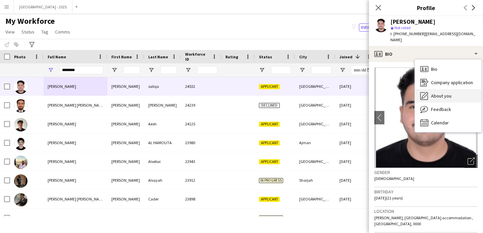
click at [436, 98] on span "About you" at bounding box center [441, 96] width 20 height 6
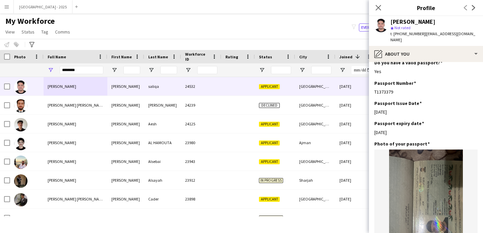
scroll to position [357, 0]
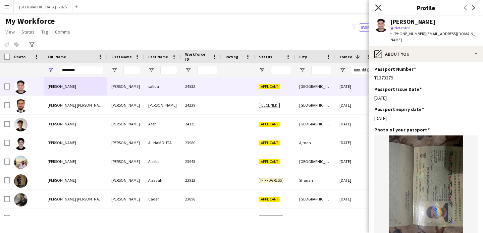
click at [376, 8] on icon "Close pop-in" at bounding box center [378, 7] width 6 height 6
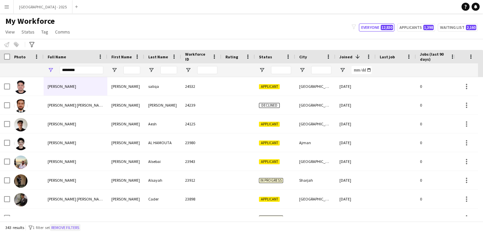
click at [80, 227] on button "Remove filters" at bounding box center [65, 227] width 31 height 7
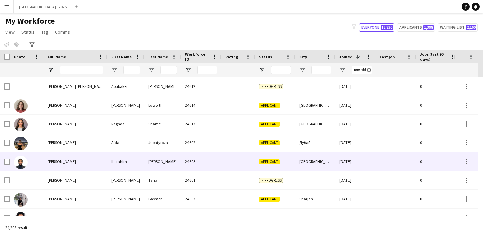
click at [93, 166] on div "[PERSON_NAME]" at bounding box center [76, 161] width 64 height 18
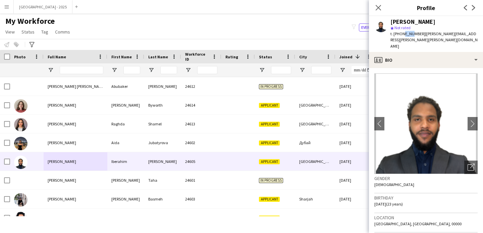
drag, startPoint x: 401, startPoint y: 33, endPoint x: 410, endPoint y: 33, distance: 9.0
click at [410, 33] on span "t. [PHONE_NUMBER]" at bounding box center [407, 33] width 35 height 5
click at [433, 38] on div "t. [PHONE_NUMBER] | [PERSON_NAME][EMAIL_ADDRESS][PERSON_NAME][PERSON_NAME][DOMA…" at bounding box center [433, 40] width 87 height 18
click at [404, 22] on div "[PERSON_NAME]" at bounding box center [412, 22] width 45 height 6
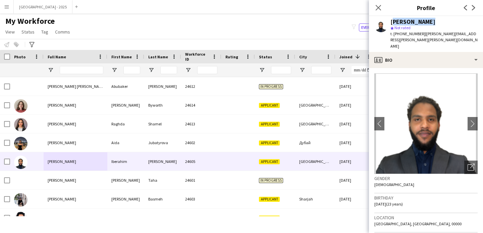
click at [404, 22] on div "[PERSON_NAME]" at bounding box center [412, 22] width 45 height 6
copy div "[PERSON_NAME]"
click at [467, 164] on icon "Open photos pop-in" at bounding box center [470, 167] width 7 height 7
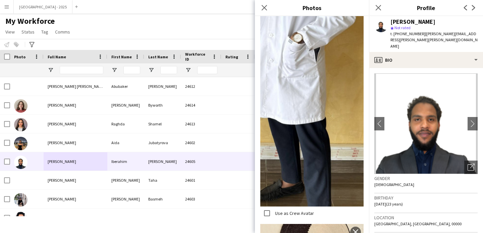
scroll to position [1574, 0]
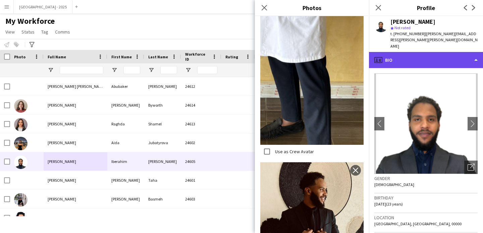
click at [413, 52] on div "profile Bio" at bounding box center [426, 60] width 114 height 16
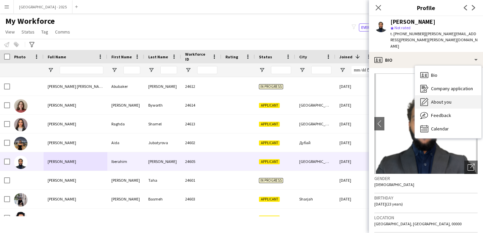
click at [442, 95] on div "About you About you" at bounding box center [448, 101] width 66 height 13
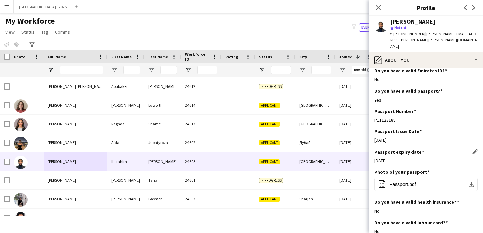
scroll to position [183, 0]
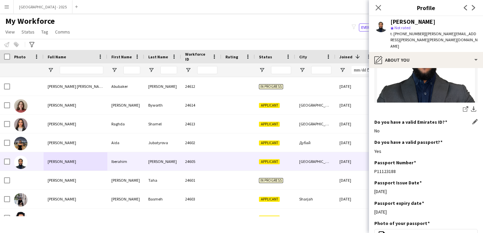
drag, startPoint x: 374, startPoint y: 125, endPoint x: 410, endPoint y: 128, distance: 36.7
click at [409, 127] on div "Do you have a valid Emirates ID? Edit this field No" at bounding box center [425, 129] width 103 height 20
drag, startPoint x: 374, startPoint y: 125, endPoint x: 391, endPoint y: 128, distance: 17.0
click at [391, 128] on div "Do you have a valid Emirates ID? Edit this field No" at bounding box center [425, 129] width 103 height 20
drag, startPoint x: 397, startPoint y: 119, endPoint x: 428, endPoint y: 120, distance: 30.5
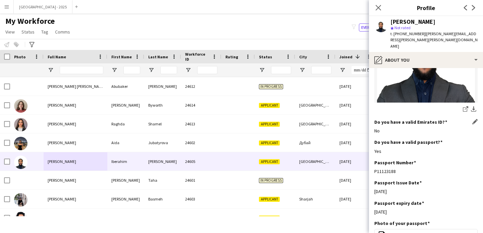
click at [428, 120] on div "Do you have a valid Emirates ID? Edit this field No" at bounding box center [425, 129] width 103 height 20
drag, startPoint x: 382, startPoint y: 124, endPoint x: 402, endPoint y: 129, distance: 20.3
click at [399, 128] on div "No" at bounding box center [425, 131] width 103 height 6
drag, startPoint x: 398, startPoint y: 125, endPoint x: 417, endPoint y: 127, distance: 19.8
click at [417, 128] on div "No" at bounding box center [425, 131] width 103 height 6
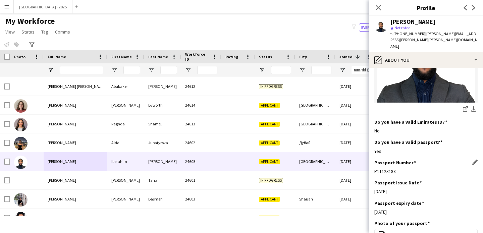
drag, startPoint x: 440, startPoint y: 170, endPoint x: 456, endPoint y: 171, distance: 15.8
click at [455, 171] on div "Passport Number Edit this field P11123188" at bounding box center [425, 170] width 103 height 20
drag, startPoint x: 401, startPoint y: 195, endPoint x: 453, endPoint y: 196, distance: 52.0
click at [452, 200] on div "Passport expiry date Edit this field" at bounding box center [425, 203] width 103 height 6
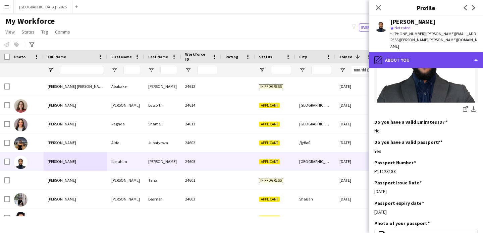
click at [402, 54] on div "pencil4 About you" at bounding box center [426, 60] width 114 height 16
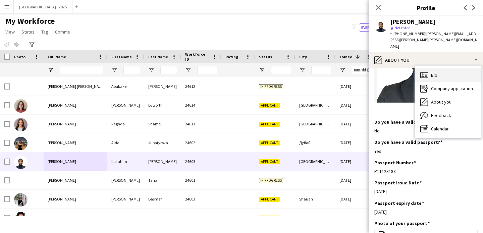
click at [438, 68] on div "Bio Bio" at bounding box center [448, 74] width 66 height 13
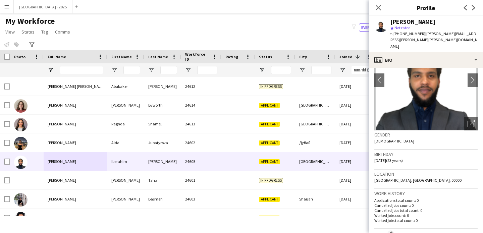
scroll to position [72, 0]
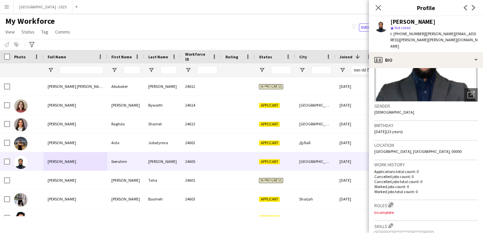
click at [392, 202] on app-icon "Edit crew company roles" at bounding box center [390, 204] width 5 height 5
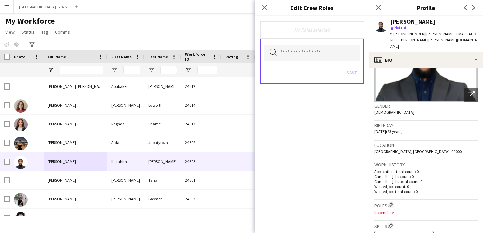
click at [376, 10] on icon "Close pop-in" at bounding box center [377, 7] width 5 height 5
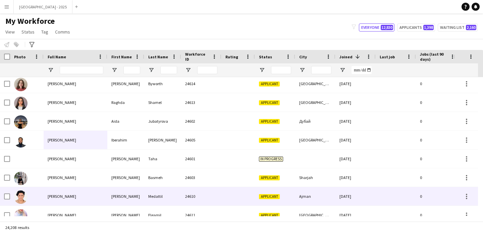
scroll to position [22, 0]
click at [145, 197] on div "Medattil" at bounding box center [162, 196] width 37 height 18
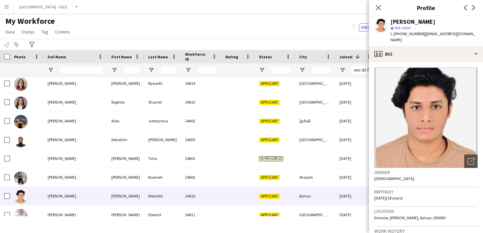
click at [398, 23] on div "[PERSON_NAME]" at bounding box center [412, 22] width 45 height 6
copy div "[PERSON_NAME]"
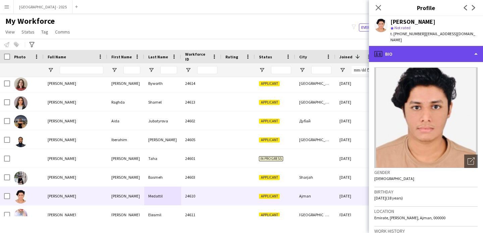
click at [429, 50] on div "profile Bio" at bounding box center [426, 54] width 114 height 16
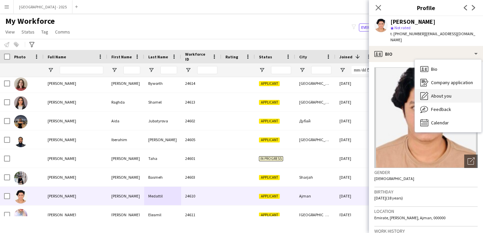
click at [455, 89] on div "About you About you" at bounding box center [448, 95] width 66 height 13
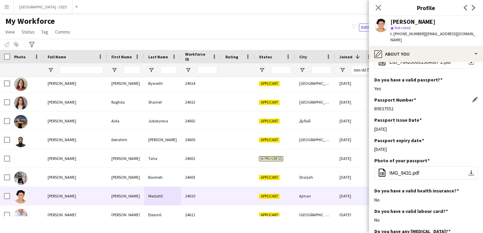
scroll to position [293, 0]
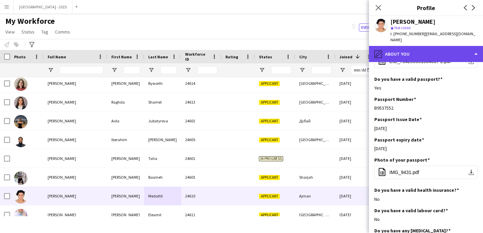
click at [411, 50] on div "pencil4 About you" at bounding box center [426, 54] width 114 height 16
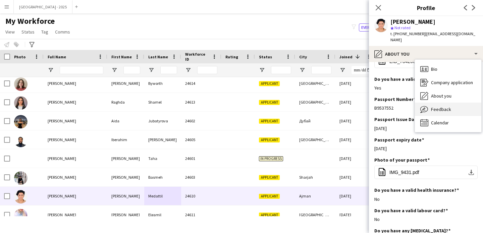
click at [429, 103] on div "Feedback Feedback" at bounding box center [448, 109] width 66 height 13
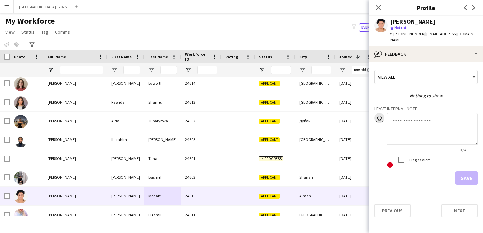
click at [414, 62] on app-crew-profile-feedback-tab "View all Nothing to show Leave internal note user 0 / 4000 ! Flag as alert Save…" at bounding box center [426, 147] width 114 height 171
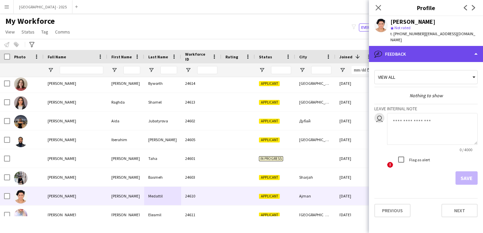
click at [416, 55] on div "bubble-pencil Feedback" at bounding box center [426, 54] width 114 height 16
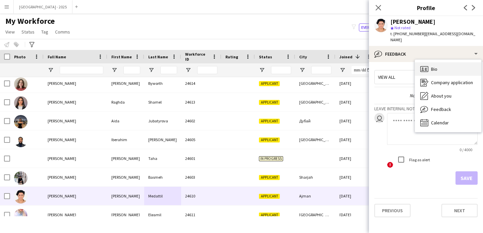
click at [431, 67] on div "Bio Bio" at bounding box center [448, 68] width 66 height 13
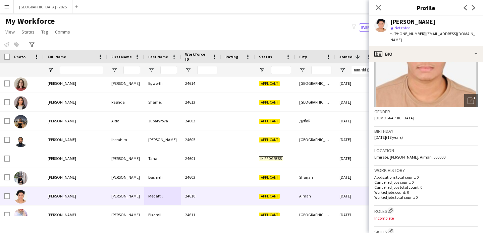
scroll to position [68, 0]
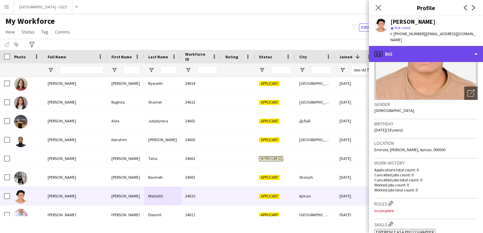
click at [417, 46] on div "profile Bio" at bounding box center [426, 54] width 114 height 16
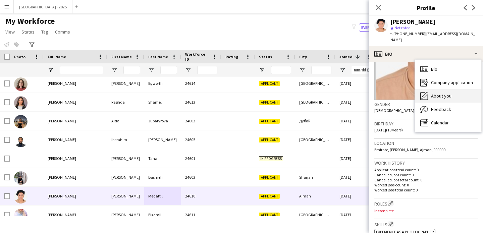
click at [441, 89] on div "About you About you" at bounding box center [448, 95] width 66 height 13
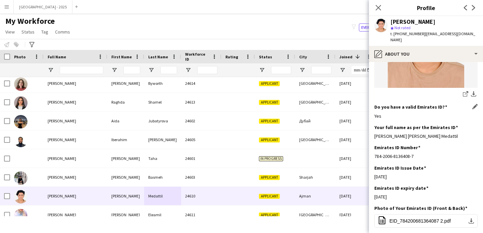
scroll to position [258, 0]
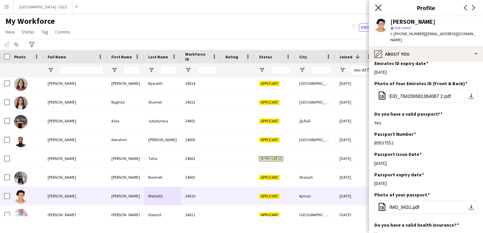
click at [376, 9] on icon "Close pop-in" at bounding box center [378, 7] width 6 height 6
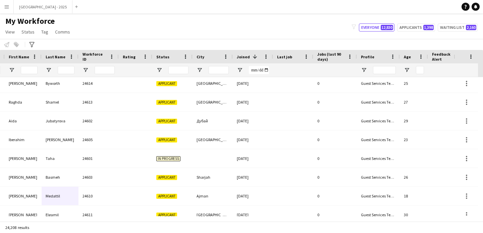
scroll to position [0, 231]
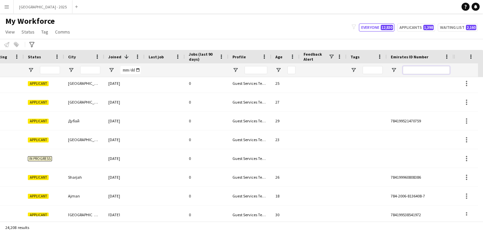
click at [435, 71] on input "Emirates ID Number Filter Input" at bounding box center [426, 70] width 47 height 8
drag, startPoint x: 435, startPoint y: 71, endPoint x: 449, endPoint y: 66, distance: 15.2
click at [443, 71] on input "Emirates ID Number Filter Input" at bounding box center [426, 70] width 47 height 8
paste input "*******"
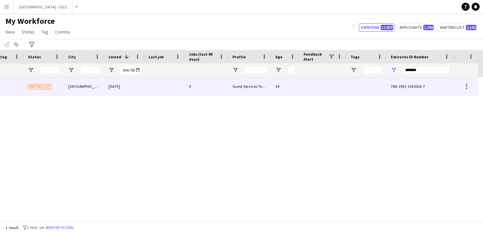
scroll to position [0, 226]
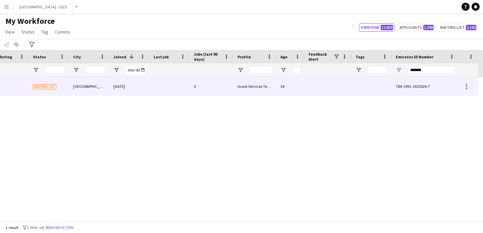
click at [217, 88] on div "0" at bounding box center [212, 86] width 44 height 18
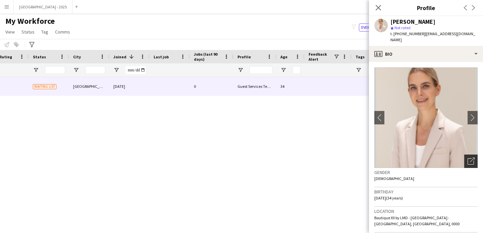
click at [468, 158] on icon "Open photos pop-in" at bounding box center [470, 161] width 7 height 7
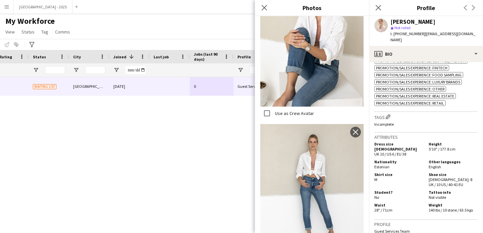
scroll to position [0, 0]
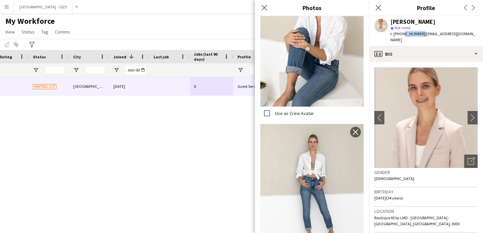
drag, startPoint x: 401, startPoint y: 33, endPoint x: 419, endPoint y: 33, distance: 17.8
click at [419, 33] on span "t. [PHONE_NUMBER]" at bounding box center [407, 33] width 35 height 5
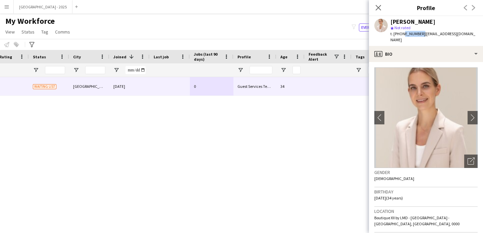
copy span "585226323"
click at [381, 7] on app-icon "Close pop-in" at bounding box center [378, 8] width 8 height 8
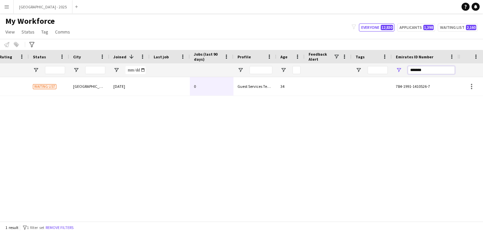
click at [432, 69] on input "*******" at bounding box center [431, 70] width 47 height 8
paste input "Emirates ID Number Filter Input"
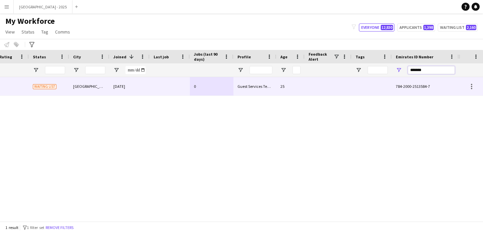
type input "*******"
click at [210, 82] on div "0" at bounding box center [212, 86] width 44 height 18
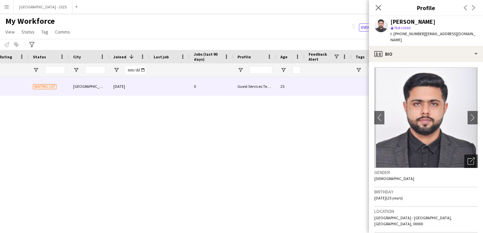
click at [467, 158] on icon "Open photos pop-in" at bounding box center [470, 161] width 7 height 7
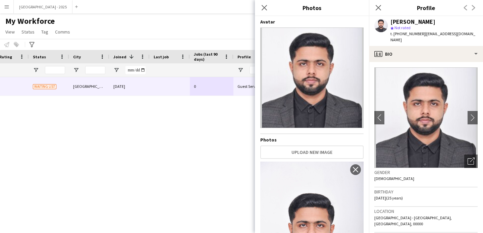
scroll to position [89, 0]
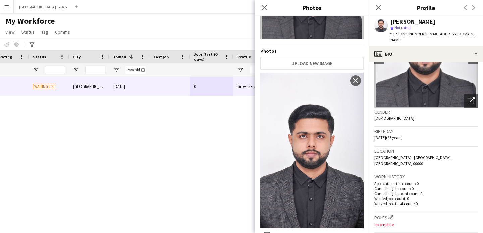
click at [411, 186] on p "Cancelled jobs count: 0" at bounding box center [425, 188] width 103 height 5
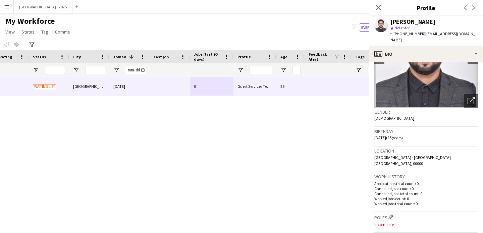
scroll to position [200, 0]
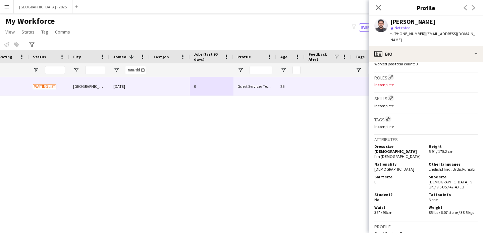
click at [394, 74] on h3 "Roles Edit crew company roles" at bounding box center [425, 77] width 103 height 7
click at [390, 75] on app-icon "Edit crew company roles" at bounding box center [390, 77] width 5 height 5
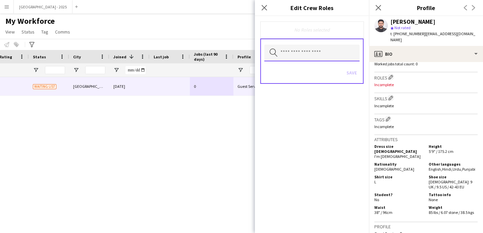
click at [306, 60] on input "text" at bounding box center [311, 53] width 95 height 17
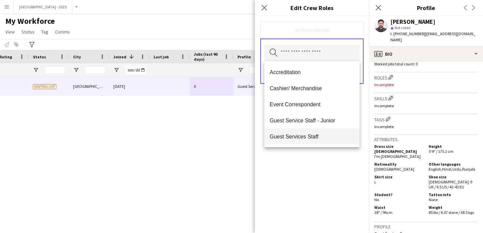
click at [324, 133] on span "Guest Services Staff" at bounding box center [311, 136] width 84 height 6
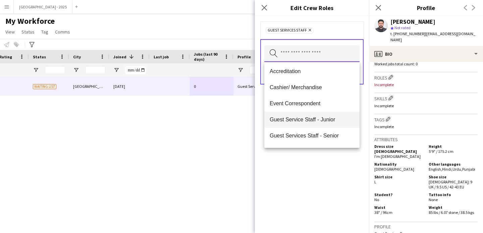
scroll to position [3, 0]
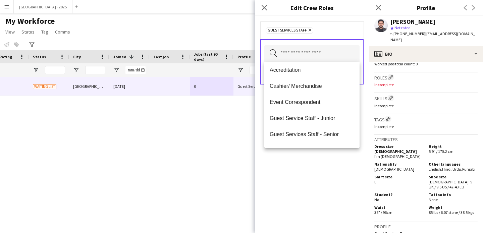
click at [323, 158] on div "Guest Services Staff Remove Search by role type Save" at bounding box center [312, 124] width 114 height 217
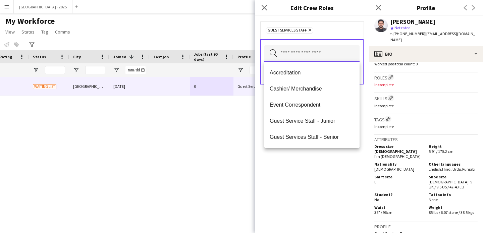
click at [317, 55] on input "text" at bounding box center [311, 53] width 95 height 17
click at [322, 133] on mat-option "Guest Services Staff - Senior" at bounding box center [311, 137] width 95 height 16
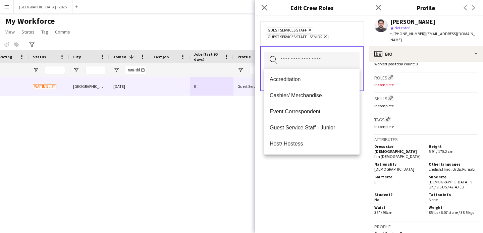
drag, startPoint x: 324, startPoint y: 167, endPoint x: 337, endPoint y: 129, distance: 39.4
click at [324, 166] on div "Guest Services Staff Remove Guest Services Staff - Senior Remove Search by role…" at bounding box center [312, 124] width 114 height 217
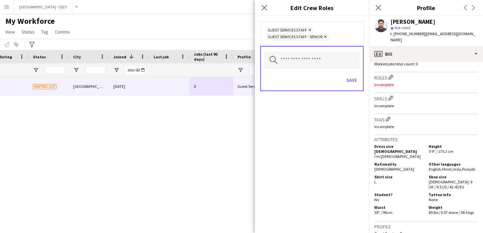
click at [343, 78] on div "Save" at bounding box center [311, 80] width 95 height 19
click at [350, 78] on button "Save" at bounding box center [352, 80] width 16 height 11
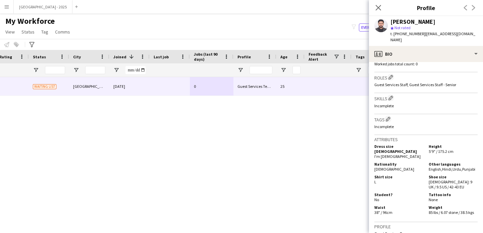
click at [392, 116] on h3 "Tags Edit crew company tags" at bounding box center [425, 119] width 103 height 7
click at [390, 75] on app-icon "Edit crew company roles" at bounding box center [390, 77] width 5 height 5
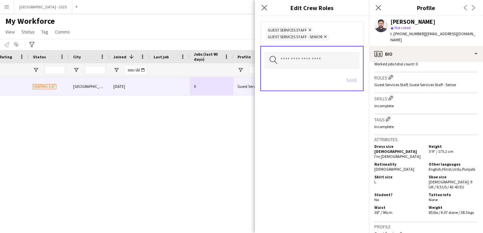
click at [326, 37] on icon "Remove" at bounding box center [324, 37] width 4 height 4
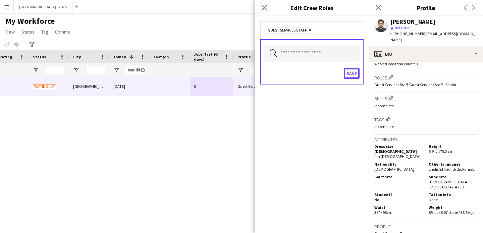
click at [351, 71] on button "Save" at bounding box center [352, 73] width 16 height 11
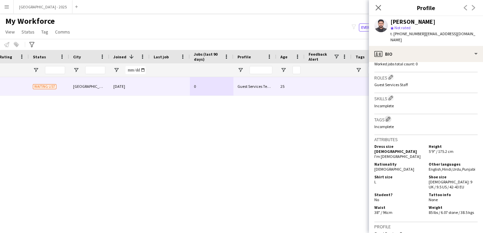
click at [389, 117] on app-icon "Edit crew company tags" at bounding box center [387, 119] width 5 height 5
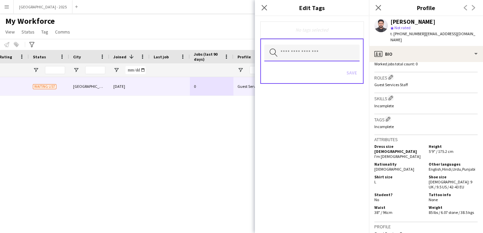
click at [294, 46] on input "text" at bounding box center [311, 53] width 95 height 17
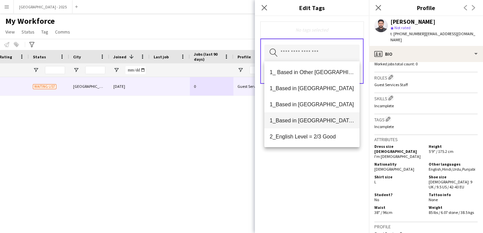
click at [323, 122] on span "1_Based in [GEOGRAPHIC_DATA]/[GEOGRAPHIC_DATA]/Ajman" at bounding box center [311, 120] width 84 height 6
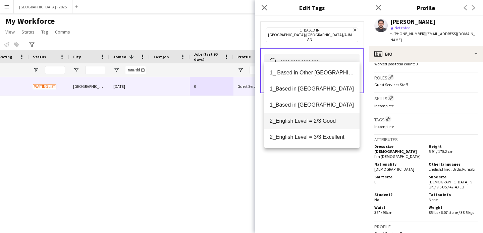
click at [324, 123] on span "2_English Level = 2/3 Good" at bounding box center [311, 121] width 84 height 6
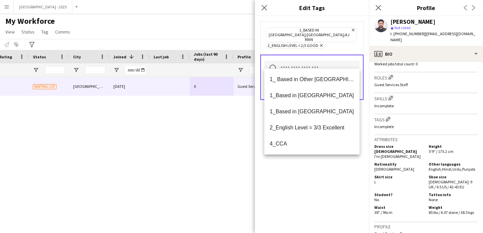
click at [324, 182] on div "1_Based in [GEOGRAPHIC_DATA]/[GEOGRAPHIC_DATA]/Ajman Remove 2_English Level = 2…" at bounding box center [312, 124] width 114 height 217
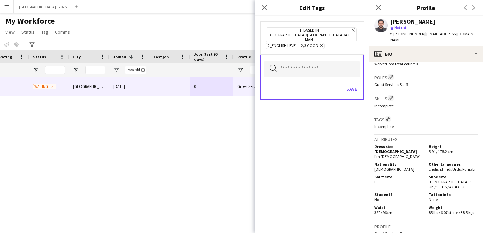
click at [347, 86] on div "Save" at bounding box center [311, 89] width 95 height 19
click at [353, 85] on div "Save" at bounding box center [311, 89] width 95 height 19
click at [350, 83] on button "Save" at bounding box center [352, 88] width 16 height 11
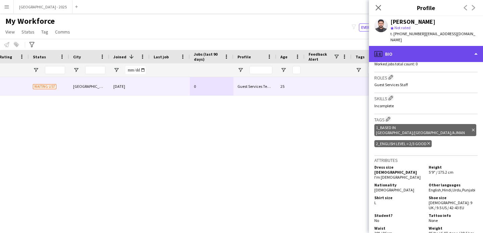
click at [399, 46] on div "profile Bio" at bounding box center [426, 54] width 114 height 16
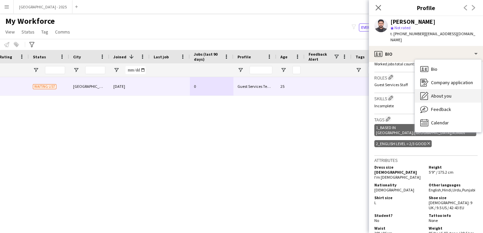
click at [442, 93] on span "About you" at bounding box center [441, 96] width 20 height 6
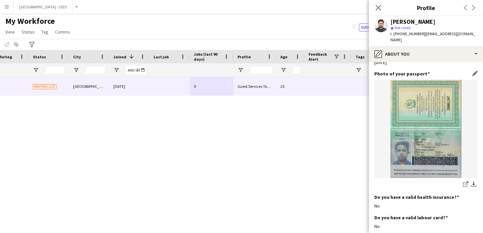
scroll to position [535, 0]
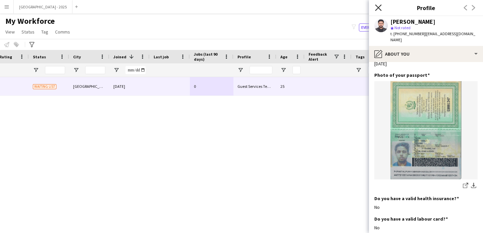
click at [379, 10] on icon "Close pop-in" at bounding box center [378, 7] width 6 height 6
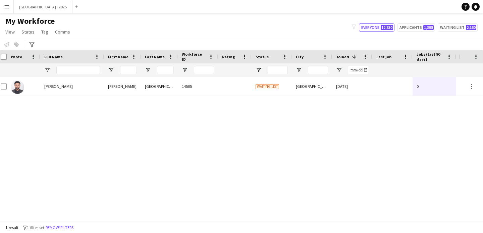
scroll to position [0, 0]
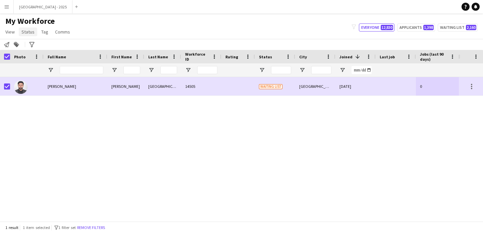
click at [24, 29] on span "Status" at bounding box center [27, 32] width 13 height 6
click at [32, 41] on link "Edit" at bounding box center [42, 46] width 47 height 14
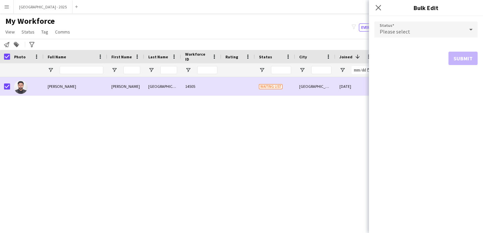
click at [380, 26] on div "Please select" at bounding box center [419, 29] width 90 height 16
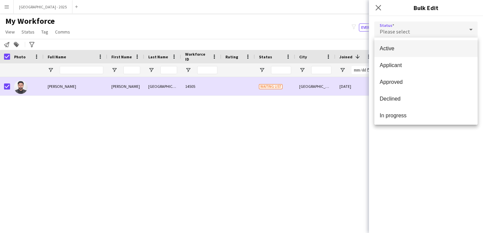
click at [390, 37] on div at bounding box center [241, 116] width 483 height 233
click at [402, 48] on form "Status Please select ! Required field. Submit" at bounding box center [425, 46] width 103 height 61
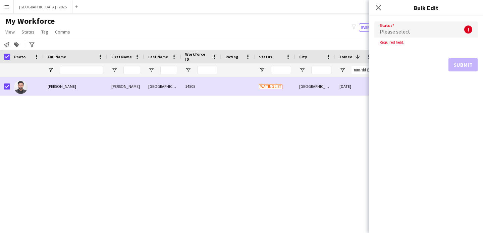
click at [407, 36] on div "Please select" at bounding box center [419, 29] width 90 height 16
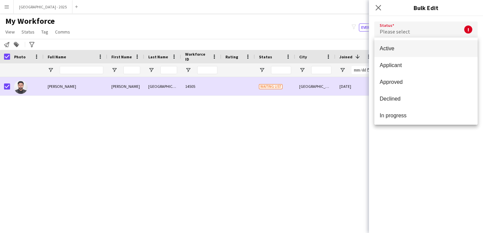
click at [412, 50] on span "Active" at bounding box center [425, 48] width 93 height 6
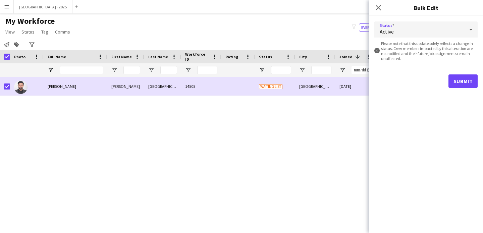
click at [459, 71] on form "Status Active information-circle Please note that this update solely reflects a…" at bounding box center [425, 54] width 103 height 77
click at [466, 81] on button "Submit" at bounding box center [462, 80] width 29 height 13
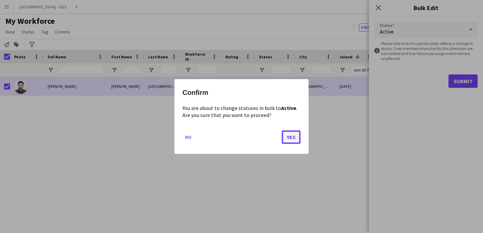
click at [293, 141] on button "Yes" at bounding box center [291, 136] width 19 height 13
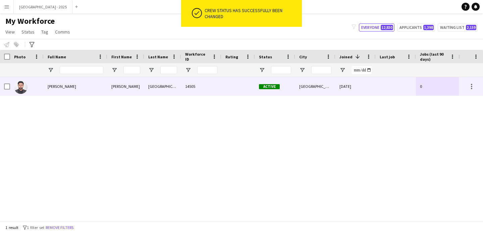
click at [23, 85] on img at bounding box center [20, 86] width 13 height 13
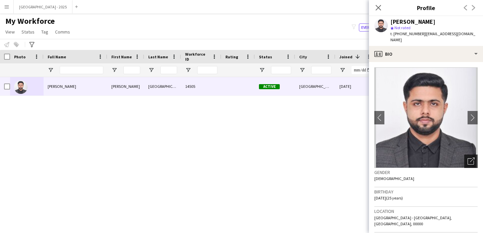
click at [471, 156] on div "Open photos pop-in" at bounding box center [470, 161] width 13 height 13
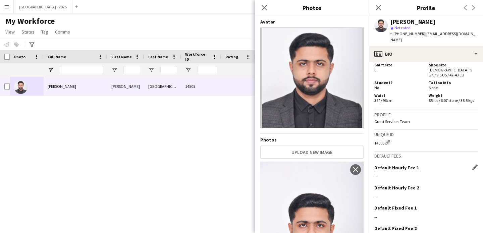
scroll to position [335, 0]
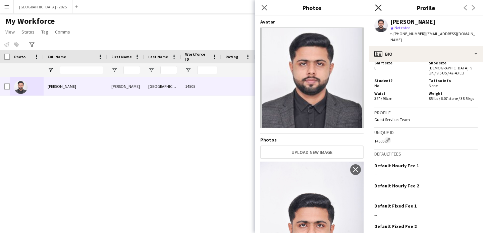
click at [379, 6] on icon at bounding box center [378, 7] width 6 height 6
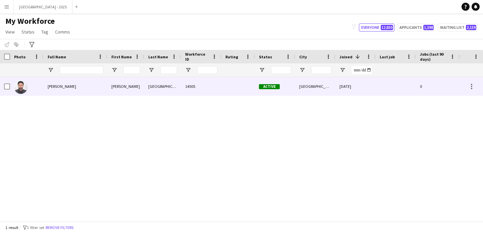
click at [269, 91] on div "Active" at bounding box center [275, 86] width 40 height 18
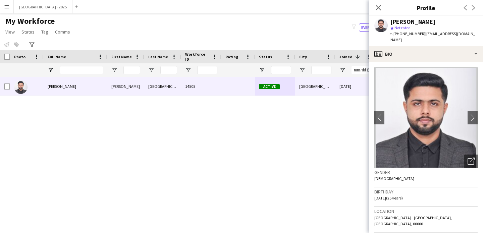
click at [384, 6] on div "Close pop-in" at bounding box center [378, 7] width 19 height 15
click at [381, 8] on app-icon "Close pop-in" at bounding box center [378, 8] width 10 height 10
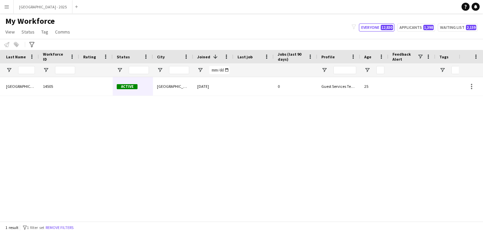
scroll to position [0, 226]
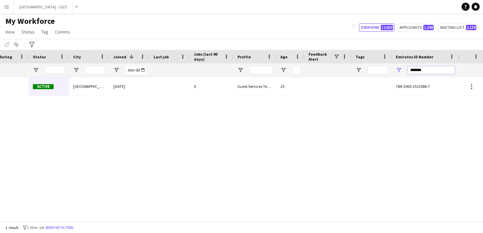
click at [424, 68] on input "*******" at bounding box center [431, 70] width 47 height 8
paste input "Emirates ID Number Filter Input"
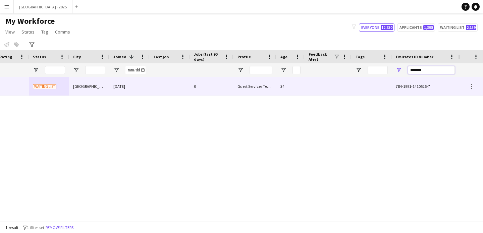
type input "*******"
click at [385, 92] on div at bounding box center [371, 86] width 40 height 18
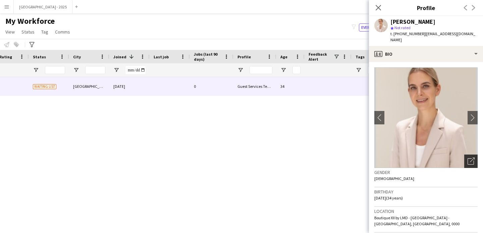
click at [467, 158] on icon "Open photos pop-in" at bounding box center [470, 161] width 7 height 7
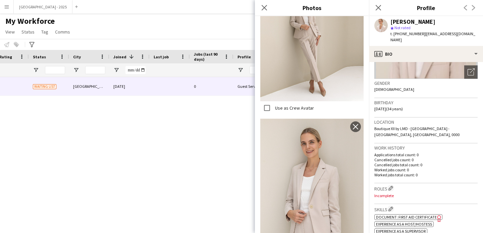
scroll to position [126, 0]
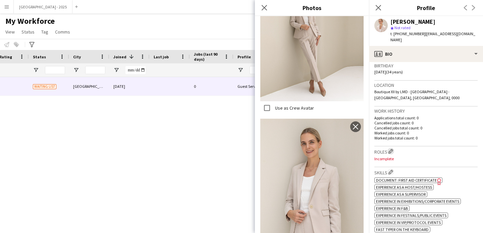
click at [391, 149] on app-icon "Edit crew company roles" at bounding box center [390, 151] width 5 height 5
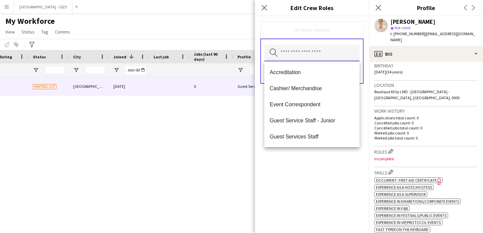
click at [315, 58] on input "text" at bounding box center [311, 53] width 95 height 17
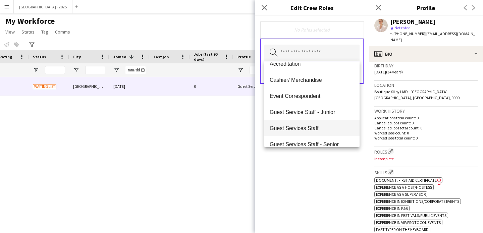
scroll to position [57, 0]
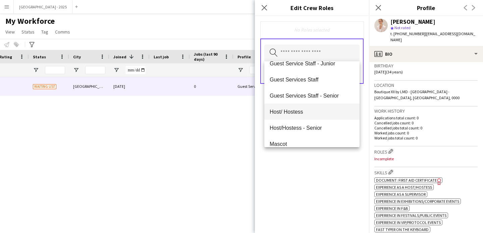
click at [310, 116] on mat-option "Host/ Hostess" at bounding box center [311, 112] width 95 height 16
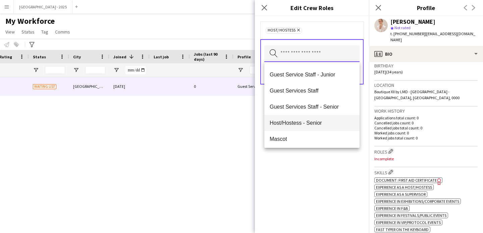
scroll to position [47, 0]
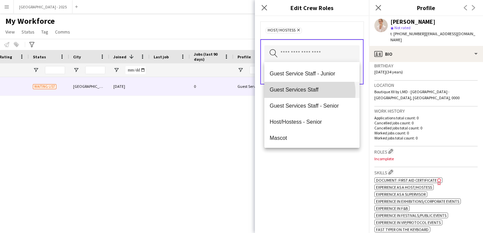
click at [307, 92] on span "Guest Services Staff" at bounding box center [311, 89] width 84 height 6
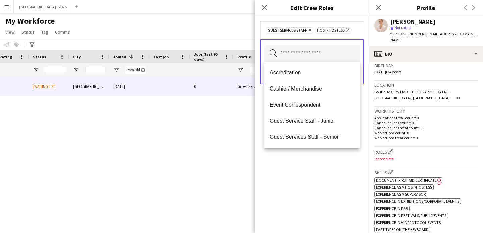
click at [308, 26] on div "Guest Services Staff Remove Host/ Hostess Remove" at bounding box center [311, 29] width 103 height 17
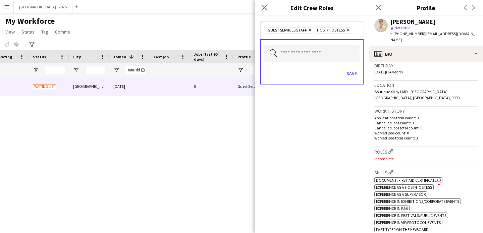
click at [310, 31] on icon "Remove" at bounding box center [309, 30] width 4 height 4
click at [303, 52] on input "text" at bounding box center [311, 53] width 95 height 17
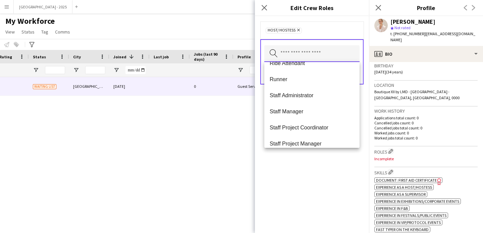
scroll to position [93, 0]
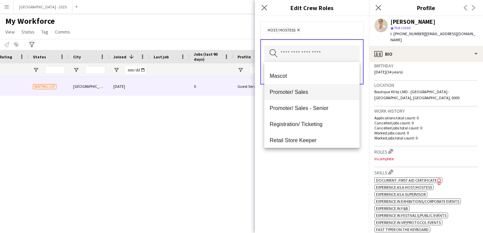
click at [312, 95] on mat-option "Promoter/ Sales" at bounding box center [311, 92] width 95 height 16
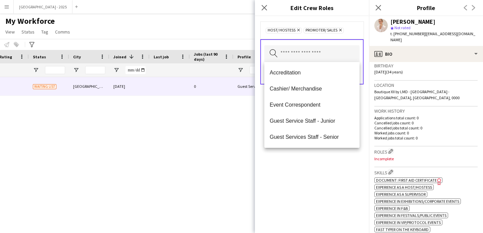
drag, startPoint x: 329, startPoint y: 197, endPoint x: 334, endPoint y: 145, distance: 51.8
click at [329, 197] on div "Host/ Hostess Remove Promoter/ Sales Remove Search by role type Save" at bounding box center [312, 124] width 114 height 217
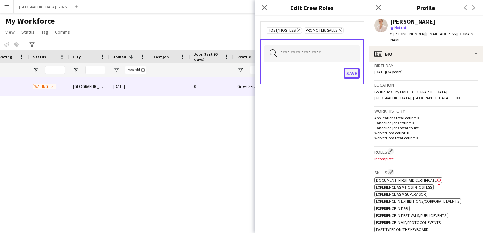
click at [346, 76] on button "Save" at bounding box center [352, 73] width 16 height 11
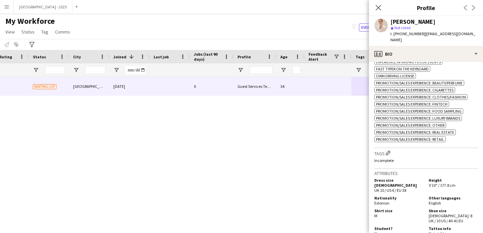
scroll to position [326, 0]
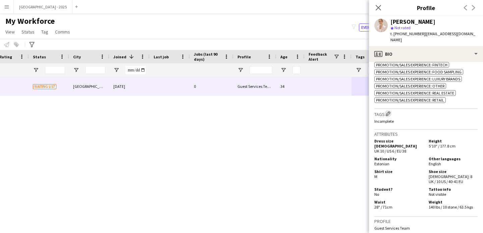
click at [388, 114] on app-icon "Edit crew company tags" at bounding box center [387, 113] width 5 height 5
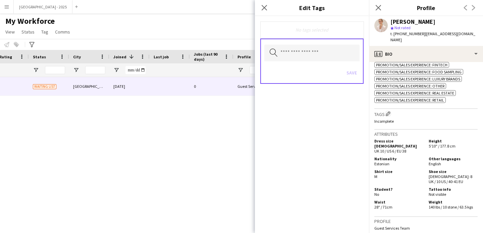
click at [313, 64] on div "Save" at bounding box center [311, 73] width 95 height 19
click at [313, 59] on input "text" at bounding box center [311, 53] width 95 height 17
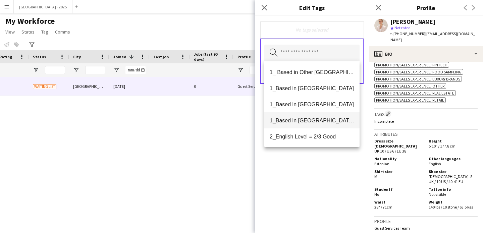
click at [312, 120] on span "1_Based in [GEOGRAPHIC_DATA]/[GEOGRAPHIC_DATA]/Ajman" at bounding box center [311, 120] width 84 height 6
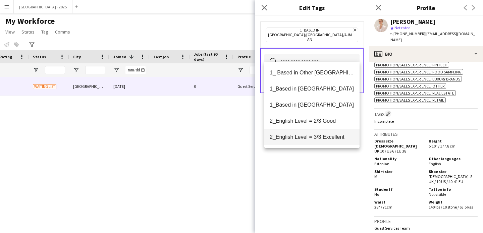
click at [321, 136] on span "2_English Level = 3/3 Excellent" at bounding box center [311, 137] width 84 height 6
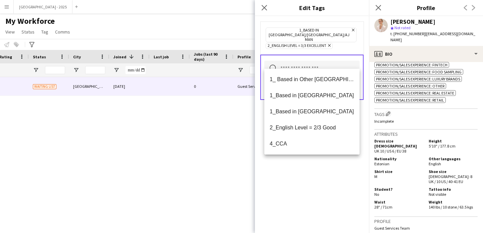
click at [324, 167] on div "1_Based in [GEOGRAPHIC_DATA]/[GEOGRAPHIC_DATA]/Ajman Remove 2_English Level = 3…" at bounding box center [312, 124] width 114 height 217
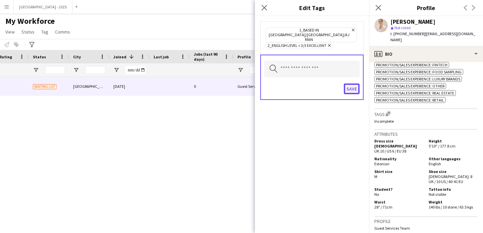
click at [345, 83] on button "Save" at bounding box center [352, 88] width 16 height 11
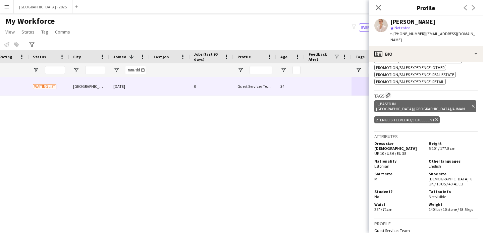
scroll to position [430, 0]
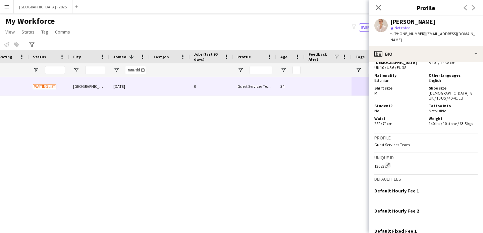
click at [381, 162] on div "13683 Edit crew unique ID" at bounding box center [425, 165] width 103 height 7
copy div "13683"
click at [419, 155] on h3 "Unique ID" at bounding box center [425, 158] width 103 height 6
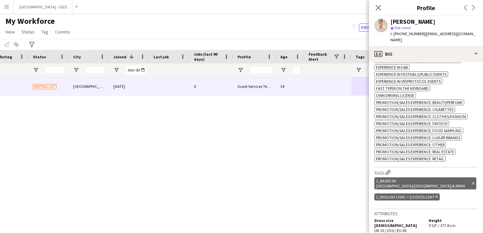
scroll to position [177, 0]
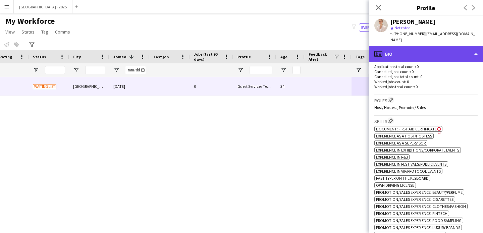
click at [410, 54] on div "profile Bio" at bounding box center [426, 54] width 114 height 16
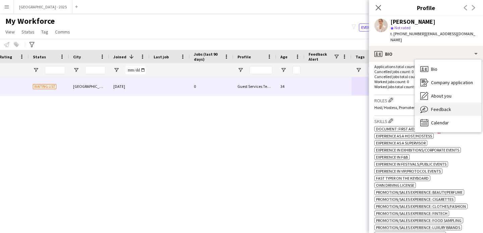
click at [441, 107] on div "Feedback Feedback" at bounding box center [448, 109] width 66 height 13
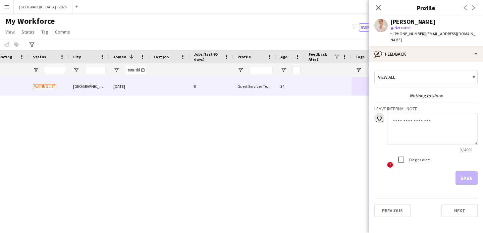
click at [412, 121] on textarea at bounding box center [432, 129] width 90 height 32
click at [405, 116] on textarea "**********" at bounding box center [432, 129] width 90 height 32
click at [402, 116] on textarea "**********" at bounding box center [432, 129] width 90 height 32
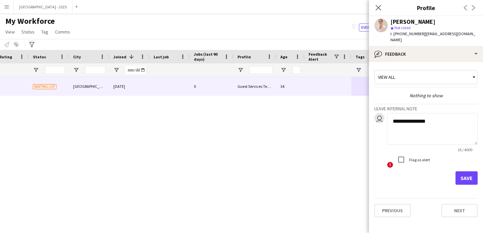
click at [402, 116] on textarea "**********" at bounding box center [432, 129] width 90 height 32
drag, startPoint x: 402, startPoint y: 117, endPoint x: 379, endPoint y: 117, distance: 23.1
click at [379, 117] on div "**********" at bounding box center [425, 141] width 103 height 56
drag, startPoint x: 393, startPoint y: 115, endPoint x: 373, endPoint y: 116, distance: 20.5
click at [373, 116] on app-crew-profile-feedback-tab "**********" at bounding box center [426, 147] width 114 height 171
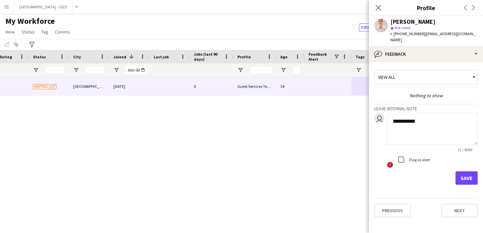
click at [423, 114] on textarea "**********" at bounding box center [432, 129] width 90 height 32
type textarea "**********"
click at [459, 171] on button "Save" at bounding box center [466, 177] width 22 height 13
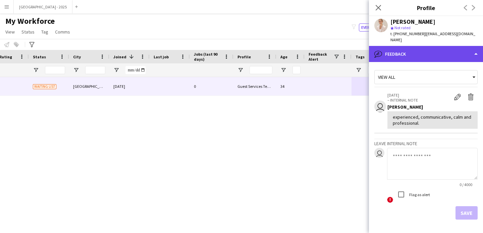
click at [403, 52] on div "bubble-pencil Feedback" at bounding box center [426, 54] width 114 height 16
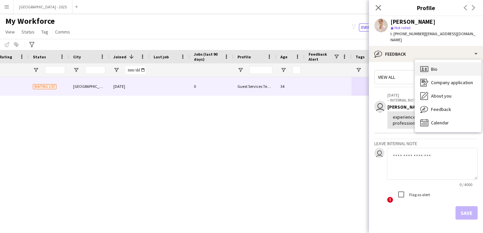
click at [429, 65] on div "Bio Bio" at bounding box center [448, 68] width 66 height 13
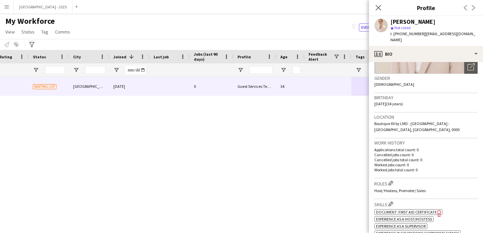
scroll to position [123, 0]
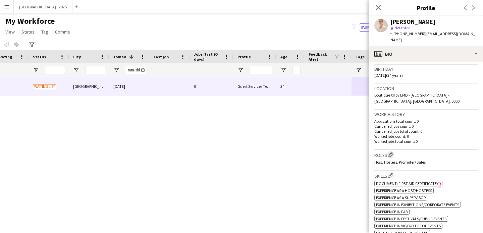
click at [390, 152] on app-icon "Edit crew company roles" at bounding box center [390, 154] width 5 height 5
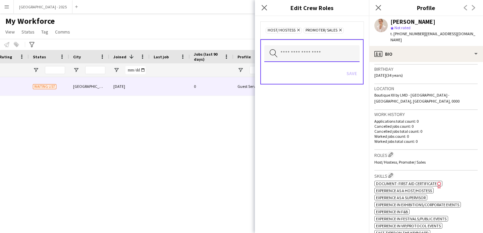
click at [326, 60] on input "text" at bounding box center [311, 53] width 95 height 17
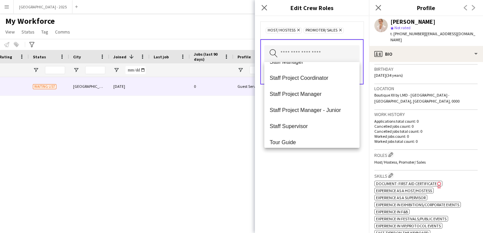
scroll to position [237, 0]
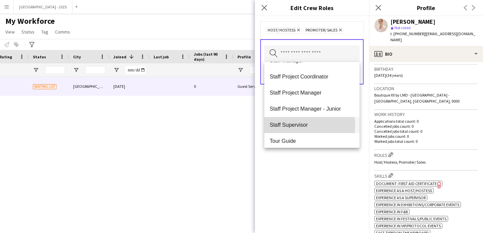
click at [299, 125] on span "Staff Supervisor" at bounding box center [311, 125] width 84 height 6
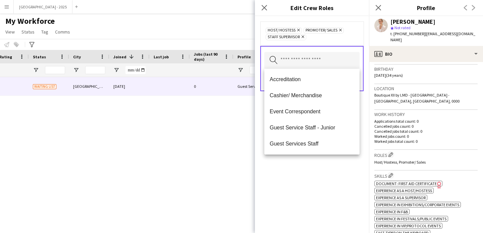
click at [304, 167] on div "Host/ Hostess Remove Promoter/ Sales Remove Staff Supervisor Remove Search by r…" at bounding box center [312, 124] width 114 height 217
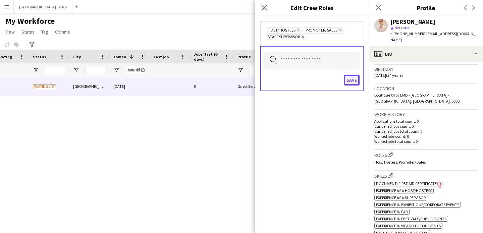
click at [349, 83] on button "Save" at bounding box center [352, 80] width 16 height 11
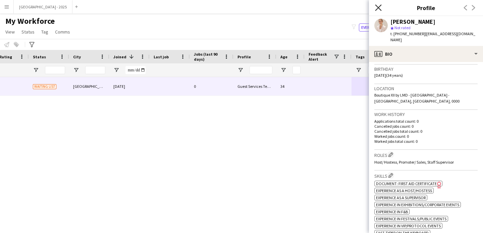
click at [375, 7] on icon "Close pop-in" at bounding box center [378, 7] width 6 height 6
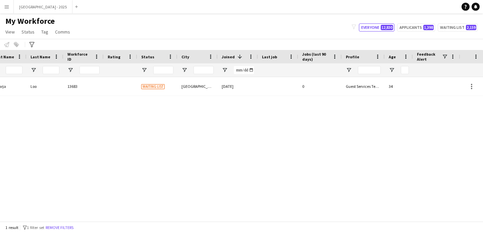
scroll to position [0, 53]
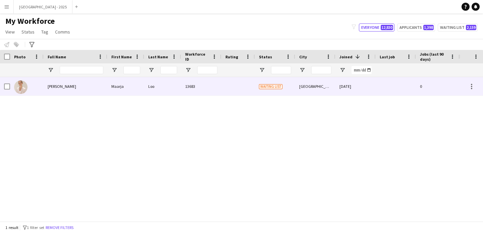
click at [11, 85] on div at bounding box center [27, 86] width 34 height 18
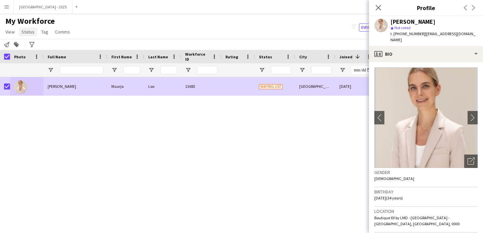
click at [25, 33] on span "Status" at bounding box center [27, 32] width 13 height 6
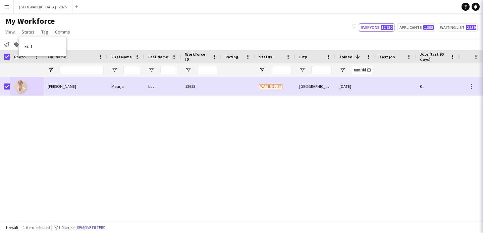
click at [31, 47] on span "Edit" at bounding box center [28, 46] width 8 height 6
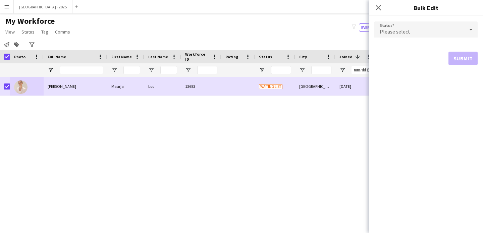
click at [410, 23] on div "Please select" at bounding box center [419, 29] width 90 height 16
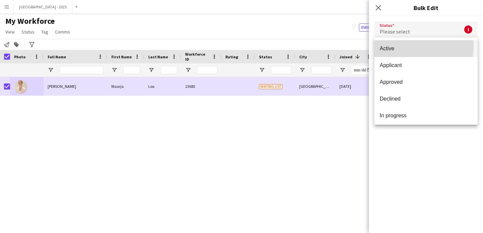
click at [407, 46] on span "Active" at bounding box center [425, 48] width 93 height 6
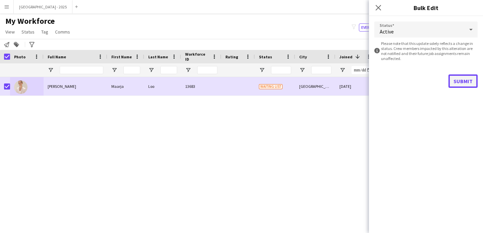
click at [467, 82] on button "Submit" at bounding box center [462, 80] width 29 height 13
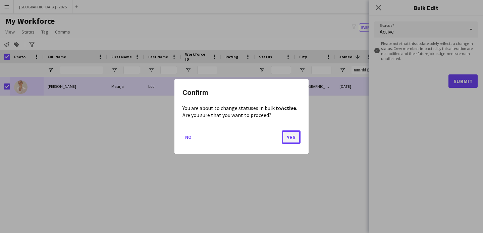
click at [286, 142] on button "Yes" at bounding box center [291, 136] width 19 height 13
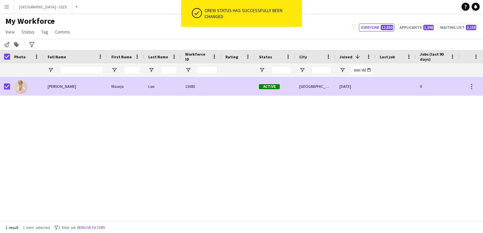
click at [4, 87] on div at bounding box center [5, 86] width 10 height 18
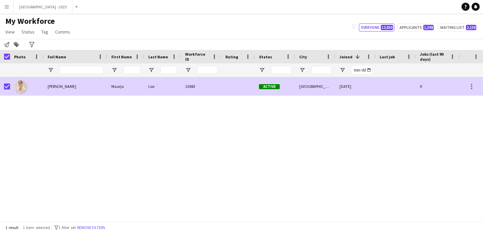
click at [14, 87] on img at bounding box center [20, 86] width 13 height 13
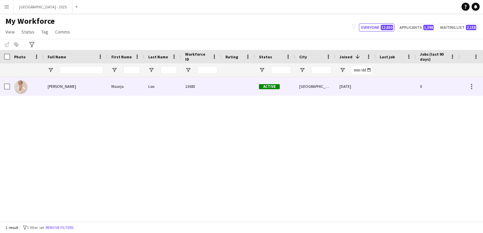
click at [252, 89] on div at bounding box center [238, 86] width 34 height 18
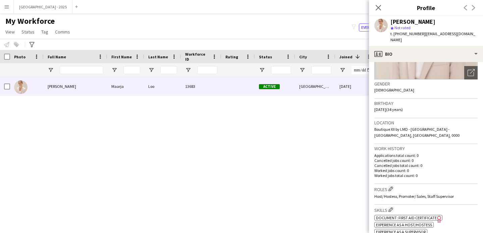
scroll to position [0, 0]
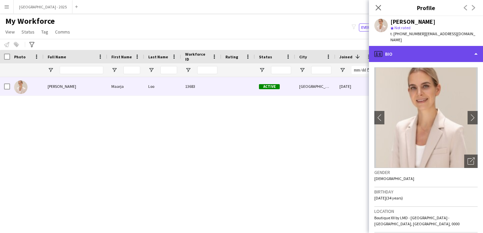
click at [430, 47] on div "profile Bio" at bounding box center [426, 54] width 114 height 16
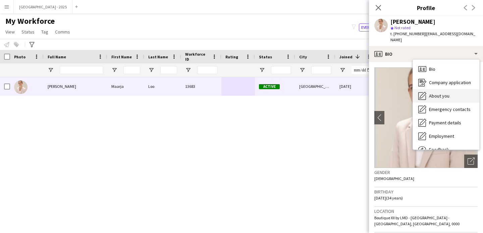
click at [437, 93] on span "About you" at bounding box center [439, 96] width 20 height 6
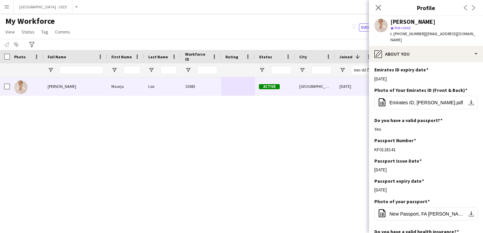
scroll to position [310, 0]
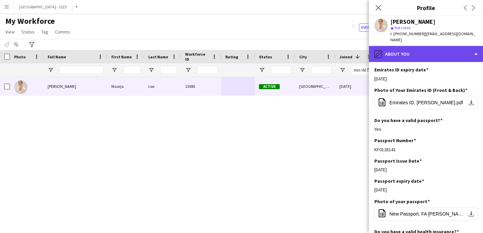
click at [404, 52] on div "pencil4 About you" at bounding box center [426, 54] width 114 height 16
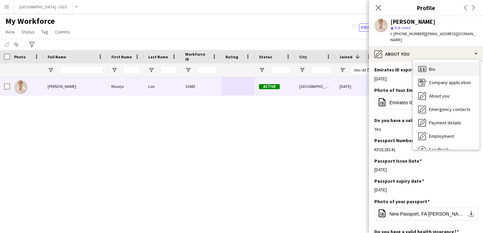
click at [423, 68] on icon at bounding box center [423, 68] width 2 height 0
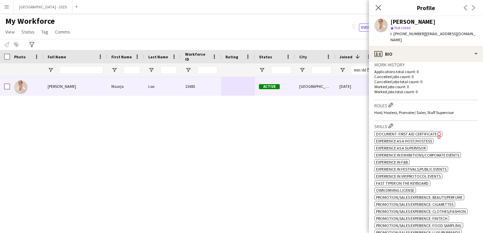
scroll to position [174, 0]
click at [376, 7] on icon "Close pop-in" at bounding box center [378, 7] width 6 height 6
